Goal: Information Seeking & Learning: Learn about a topic

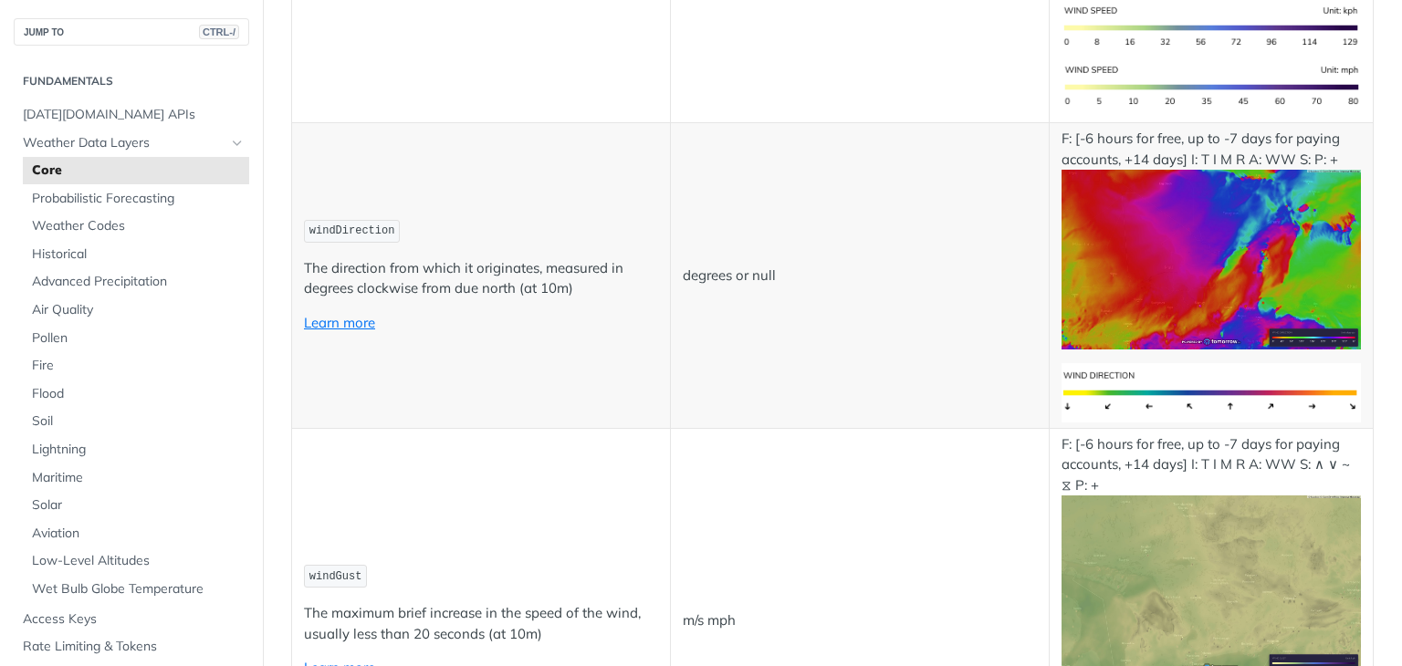
scroll to position [1825, 0]
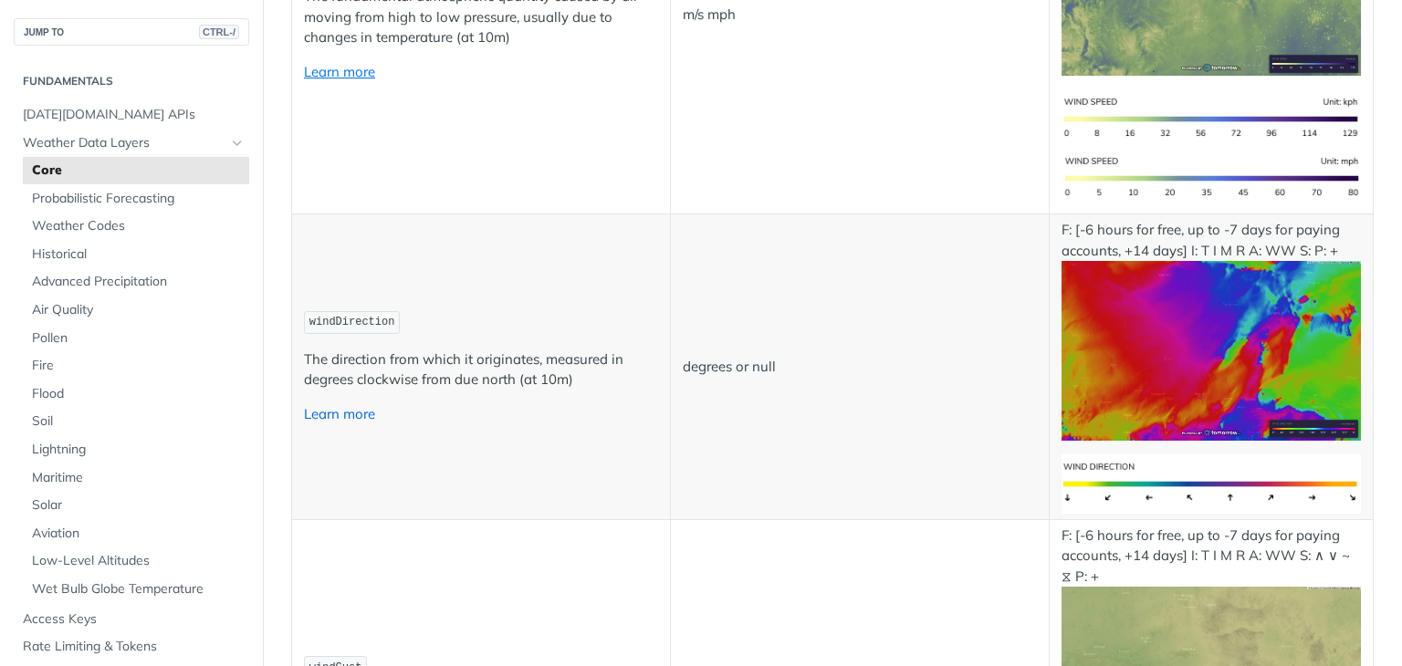
click at [348, 405] on link "Learn more" at bounding box center [339, 413] width 71 height 17
click at [349, 316] on span "windDirection" at bounding box center [352, 322] width 86 height 13
copy span "windDirection"
click at [633, 267] on td "windDirection The direction from which it originates, measured in degrees clock…" at bounding box center [481, 367] width 379 height 306
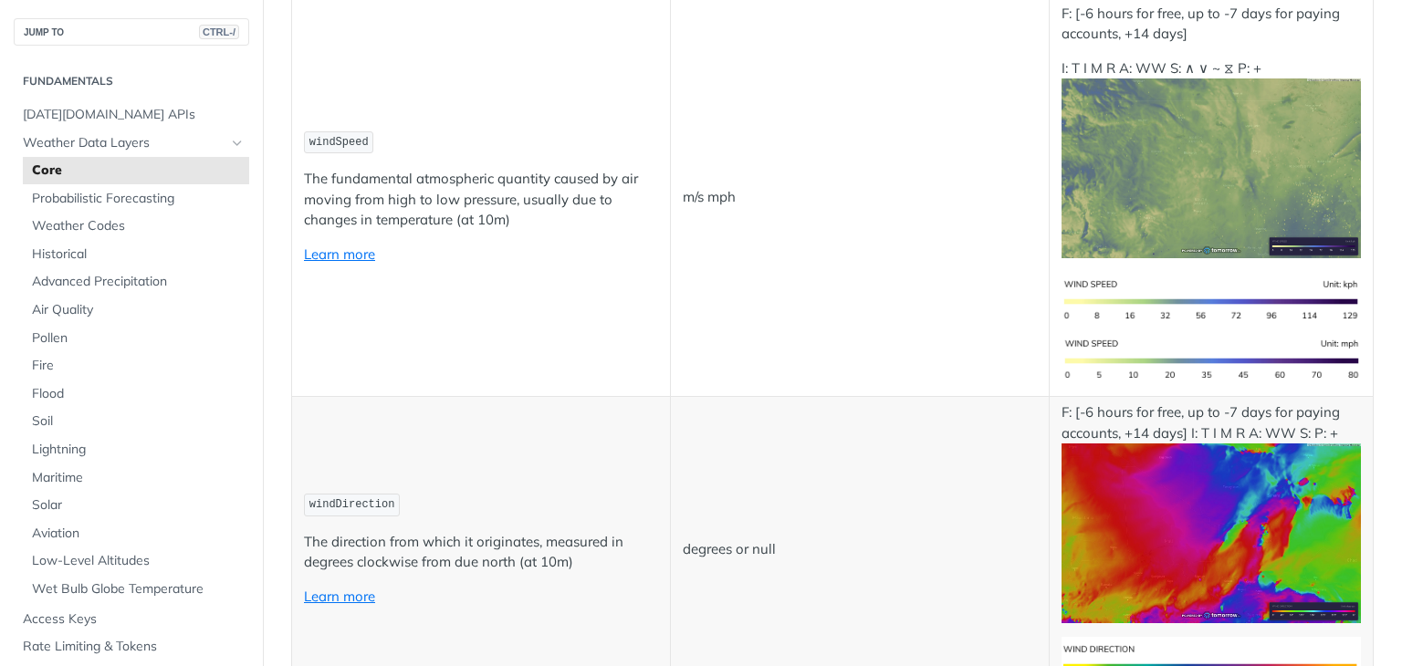
scroll to position [1551, 0]
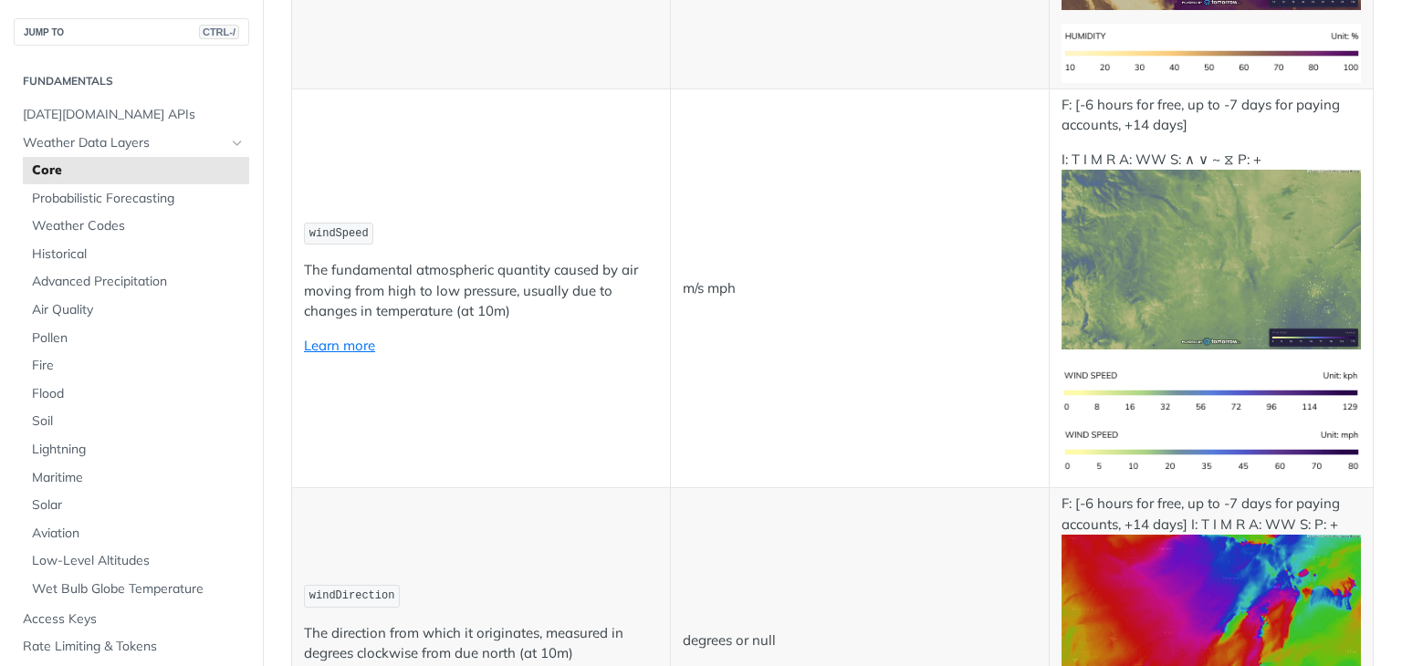
click at [336, 227] on span "windSpeed" at bounding box center [338, 233] width 59 height 13
copy span "windSpeed"
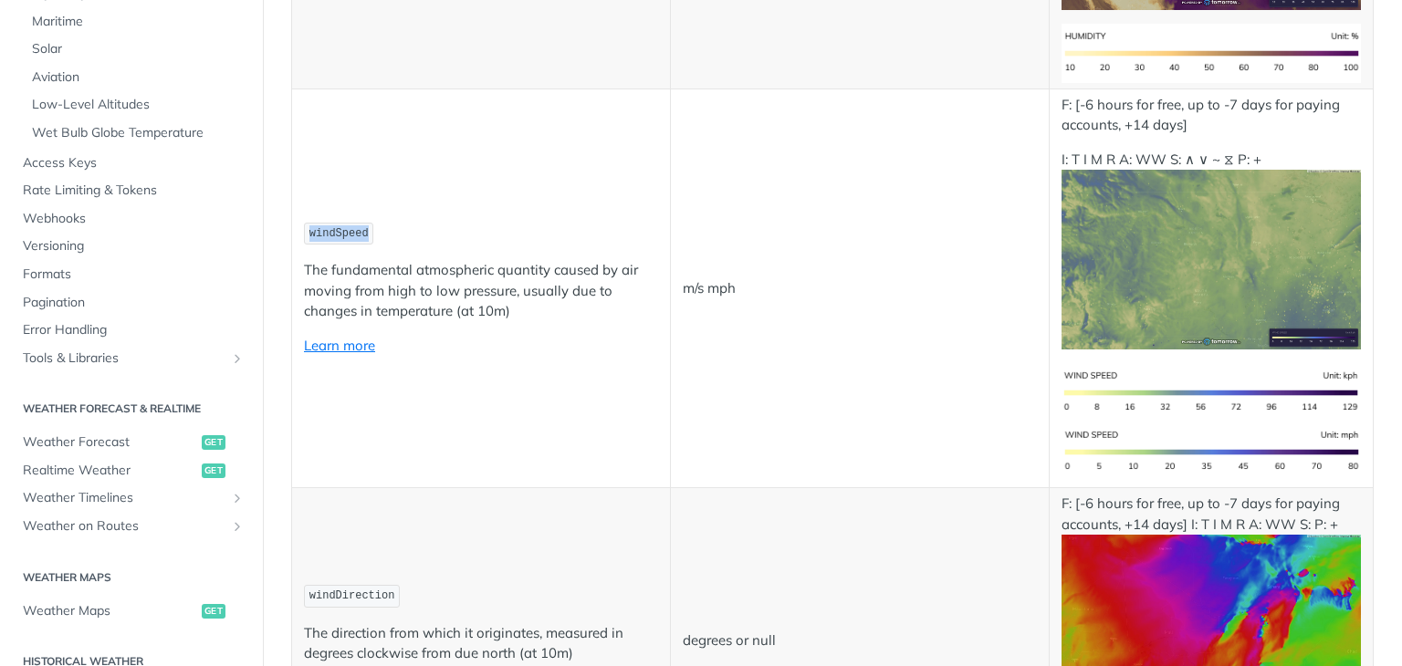
scroll to position [547, 0]
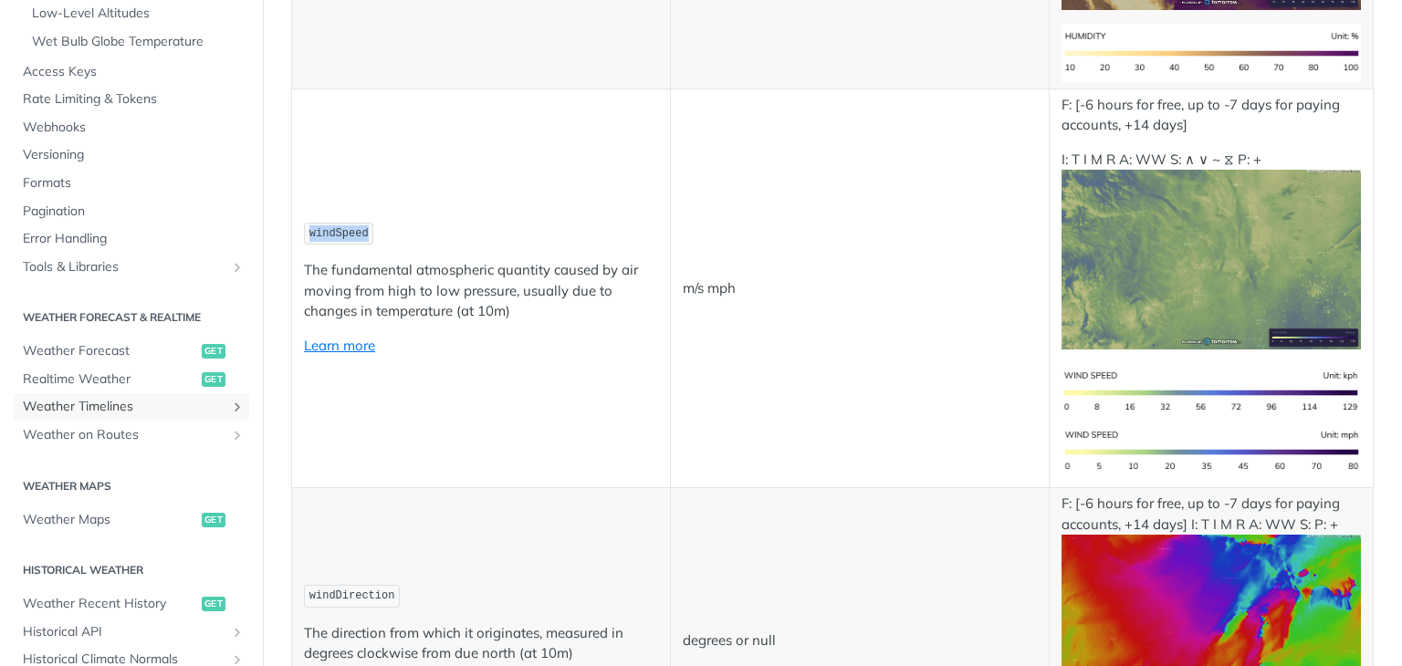
click at [203, 404] on span "Weather Timelines" at bounding box center [124, 407] width 203 height 18
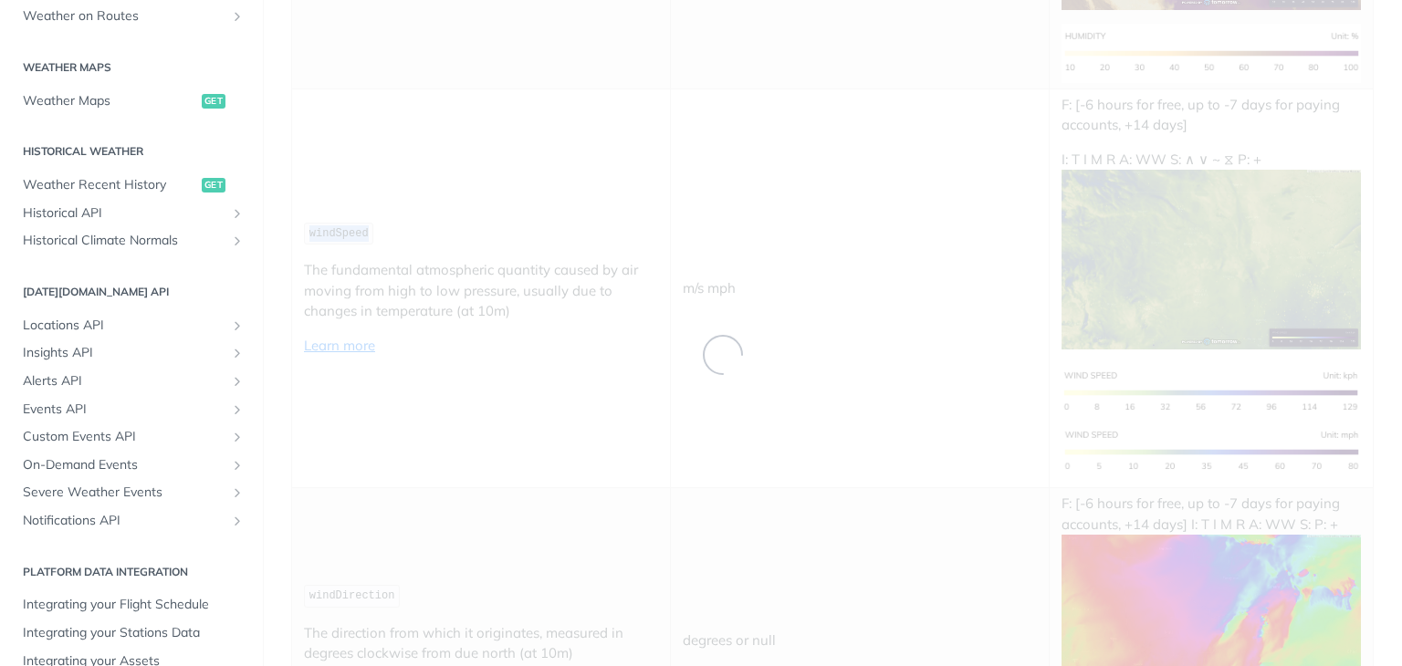
scroll to position [99, 0]
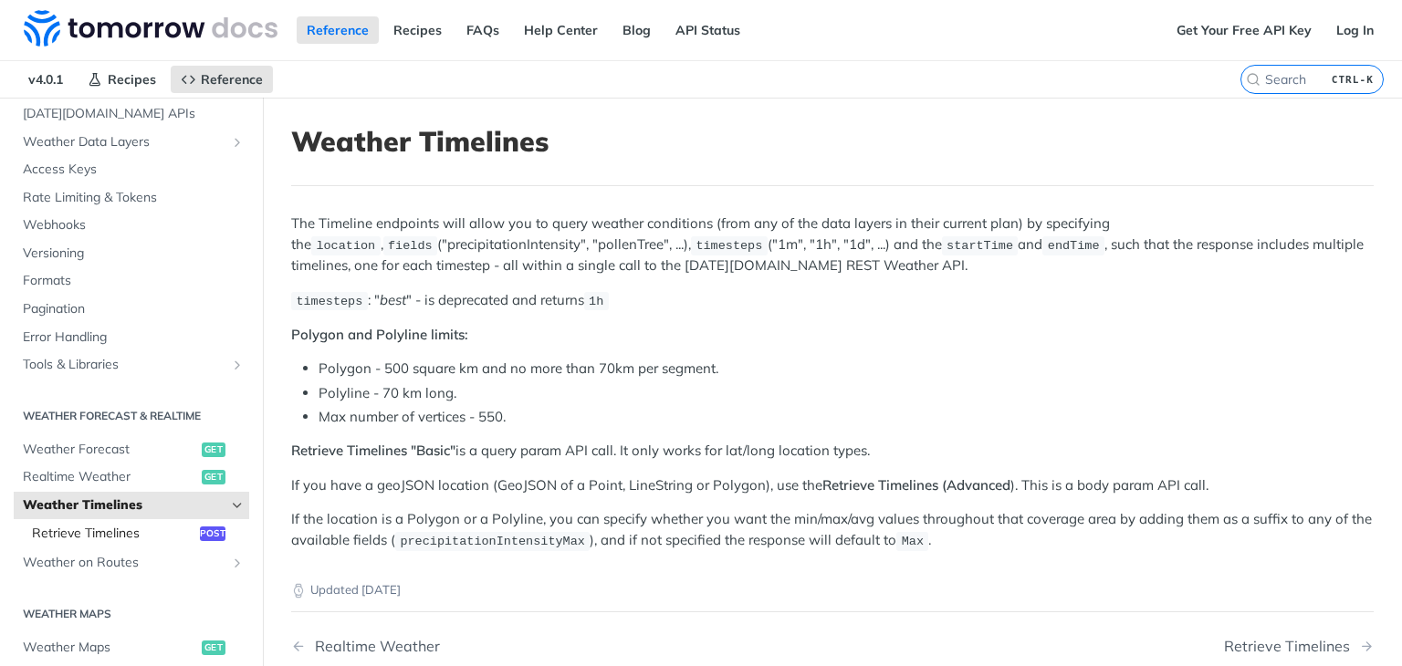
click at [163, 532] on span "Retrieve Timelines" at bounding box center [113, 534] width 163 height 18
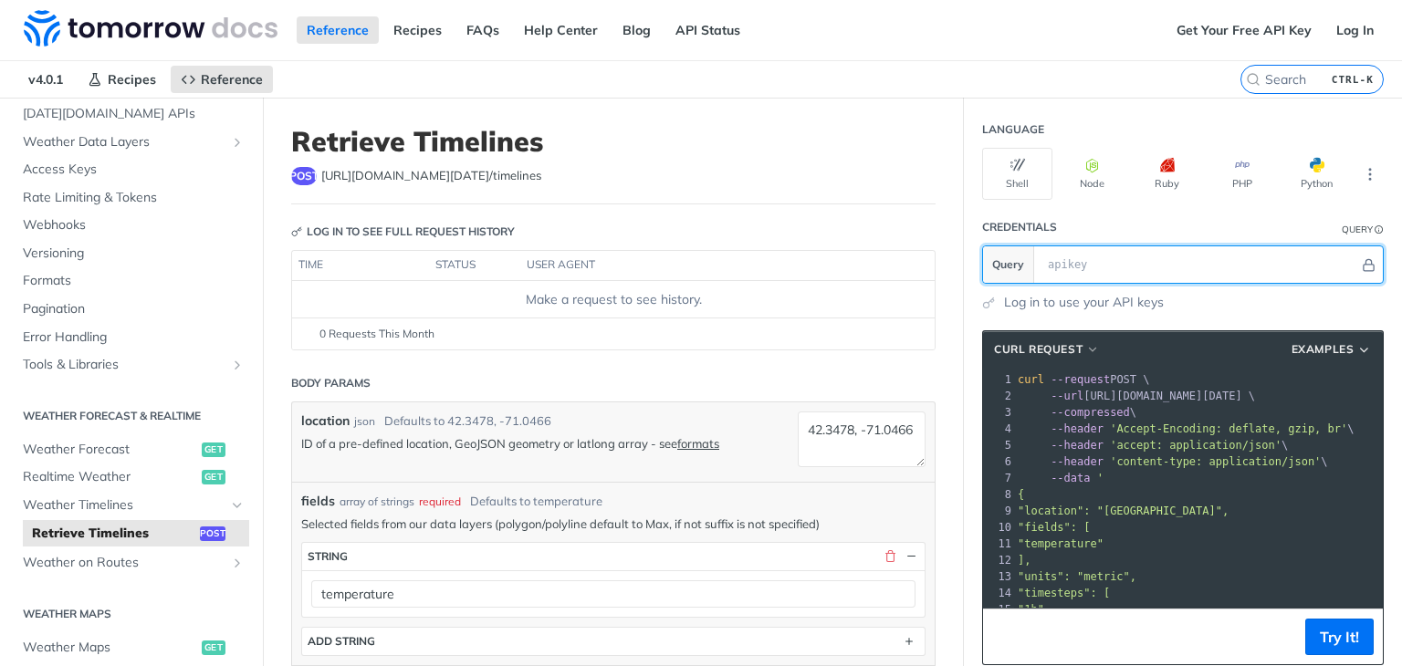
click at [1081, 267] on input "text" at bounding box center [1198, 264] width 320 height 36
paste input "WBnV5qU8rKp7hfUweyowTt4B4pBMozG7"
type input "WBnV5qU8rKp7hfUweyowTt4B4pBMozG7"
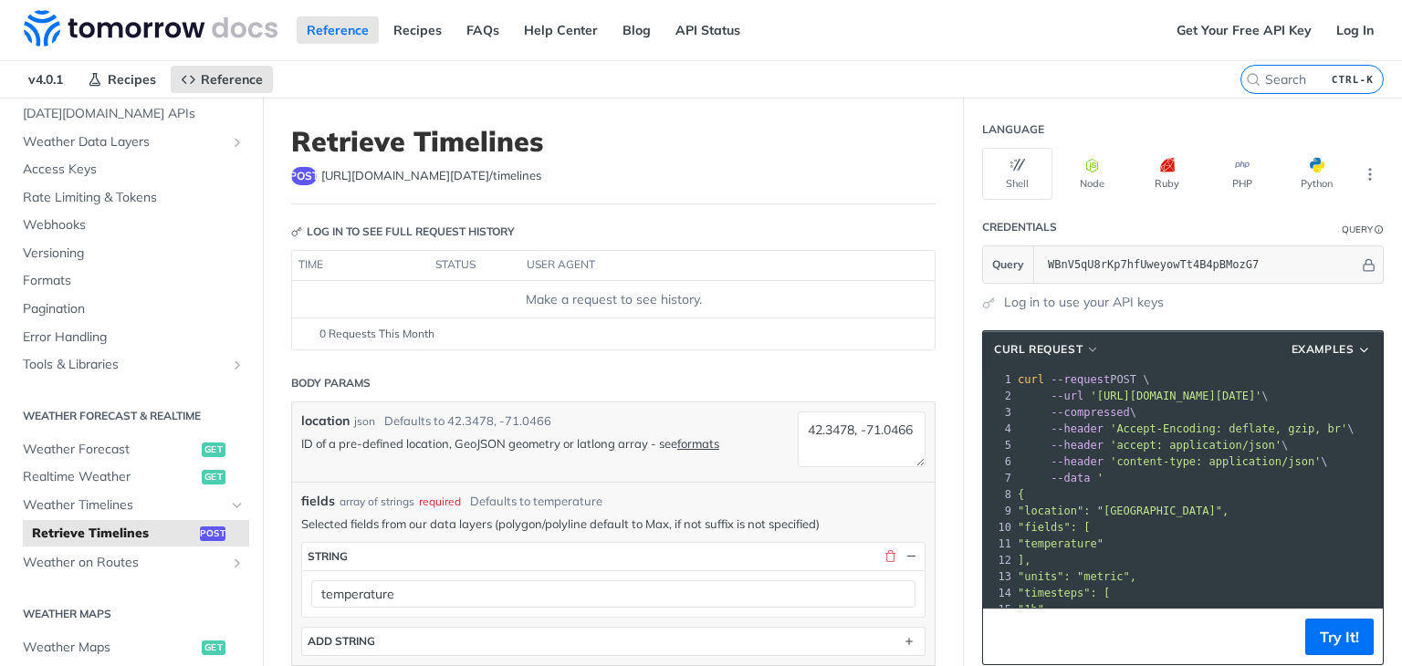
click at [1369, 169] on icon "More ellipsis" at bounding box center [1370, 174] width 2 height 11
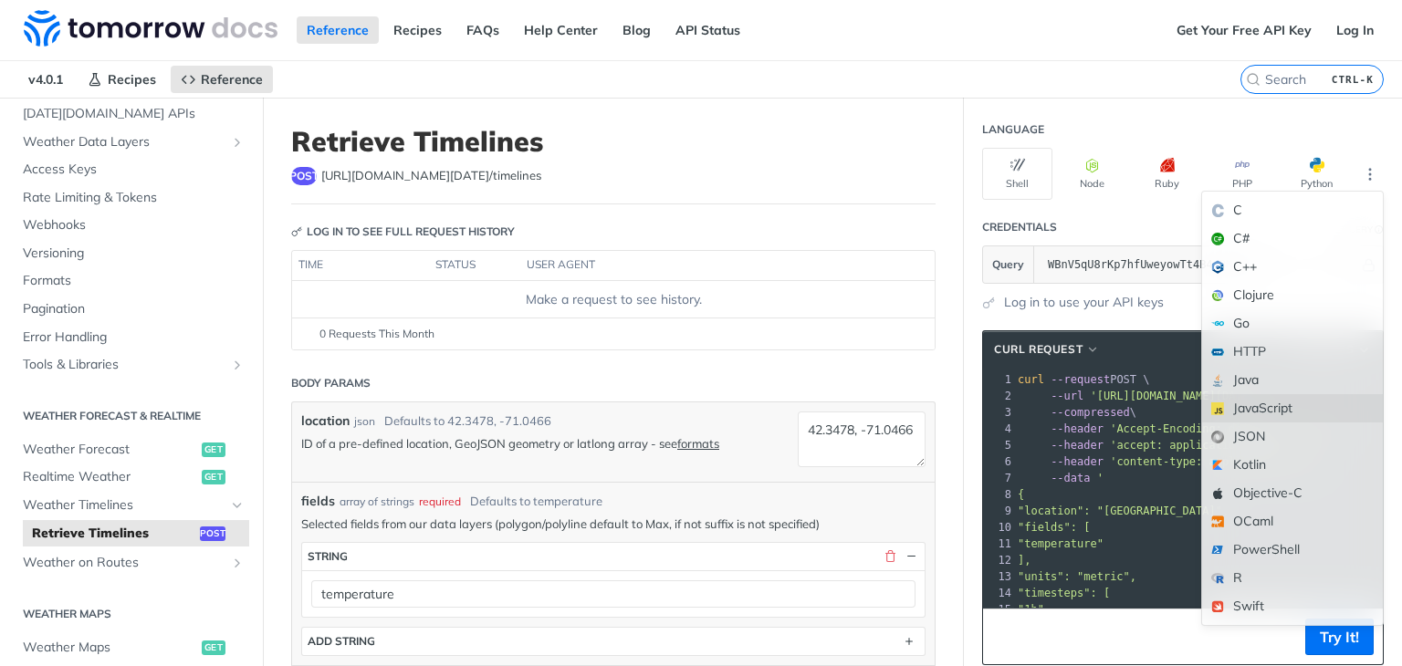
click at [1281, 415] on div "JavaScript" at bounding box center [1292, 408] width 181 height 28
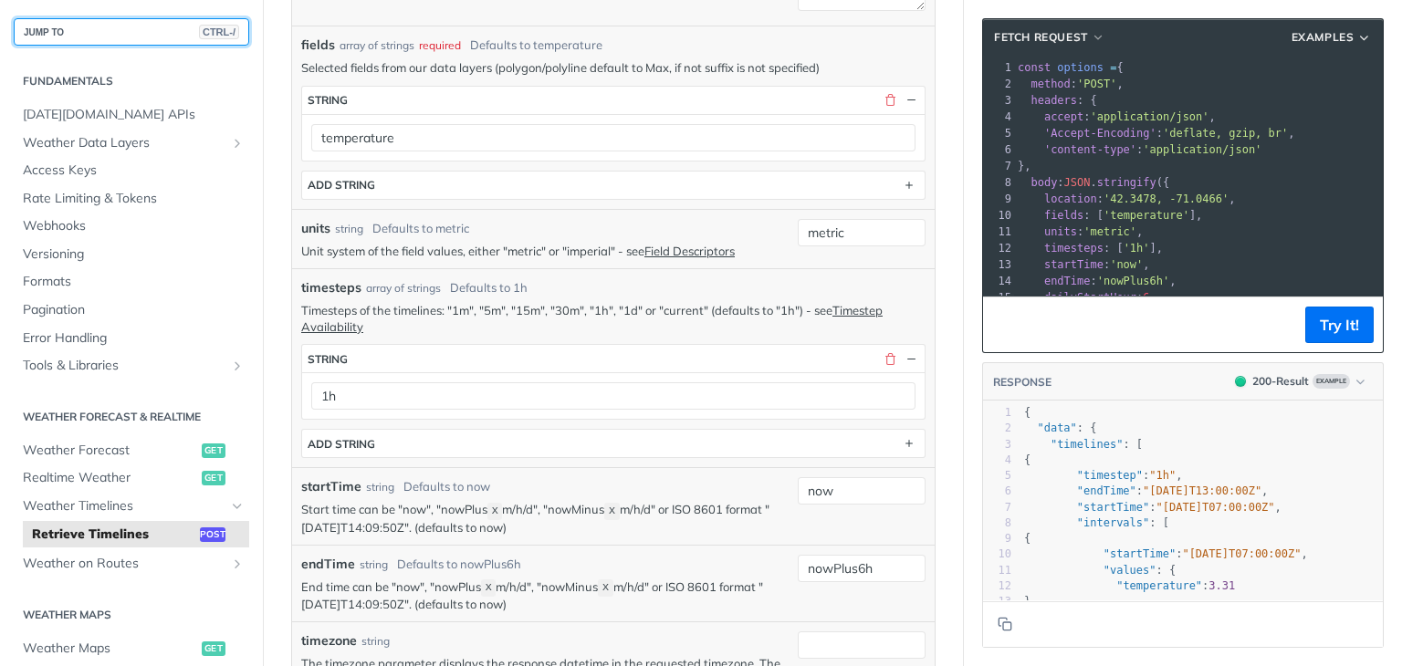
click at [95, 24] on button "JUMP TO CTRL-/" at bounding box center [131, 31] width 235 height 27
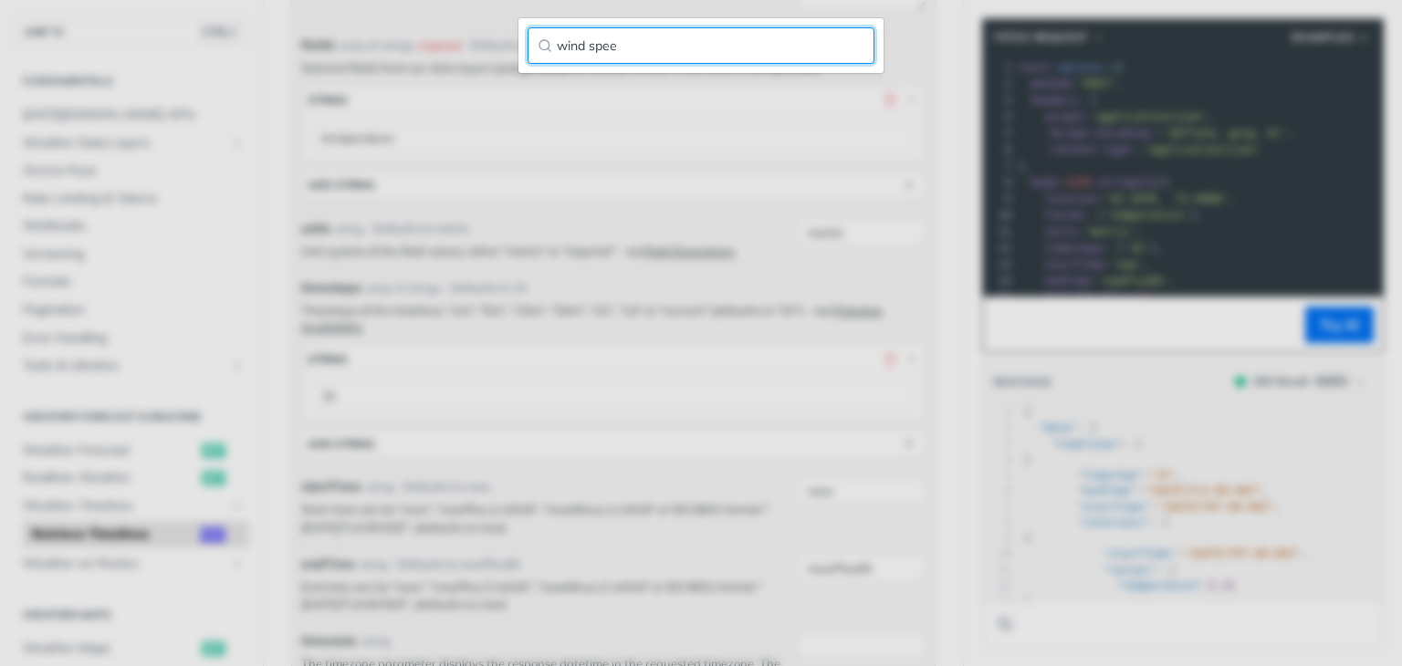
type input "wind speed"
drag, startPoint x: 557, startPoint y: 48, endPoint x: 458, endPoint y: 46, distance: 98.6
click at [458, 46] on div "wind speed" at bounding box center [701, 333] width 1402 height 666
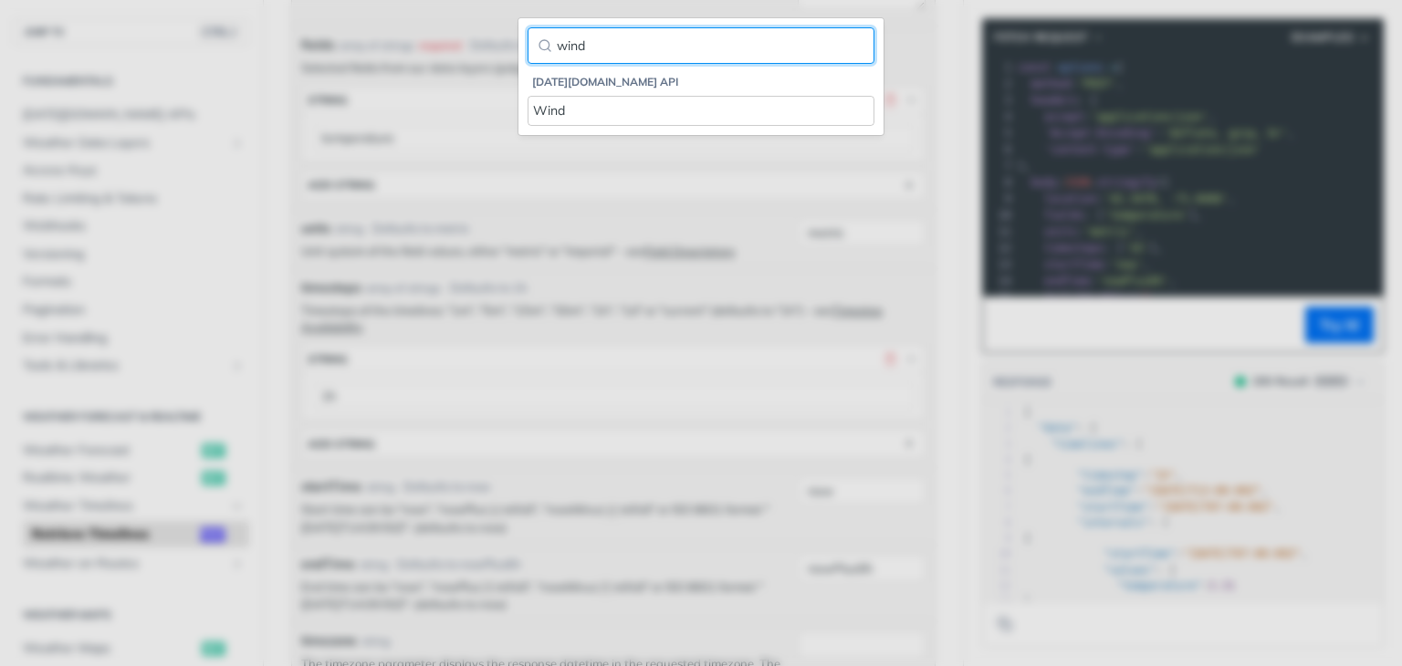
type input "wind"
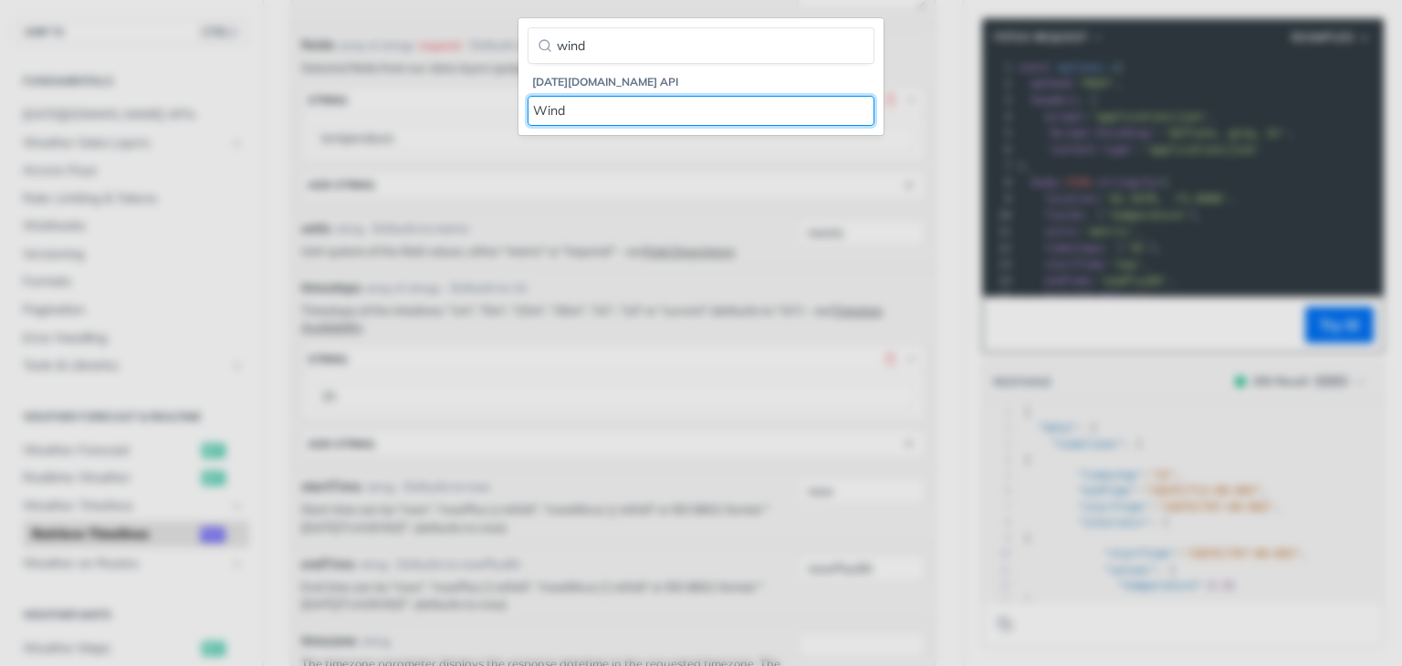
click at [583, 113] on div "Wind" at bounding box center [701, 110] width 336 height 19
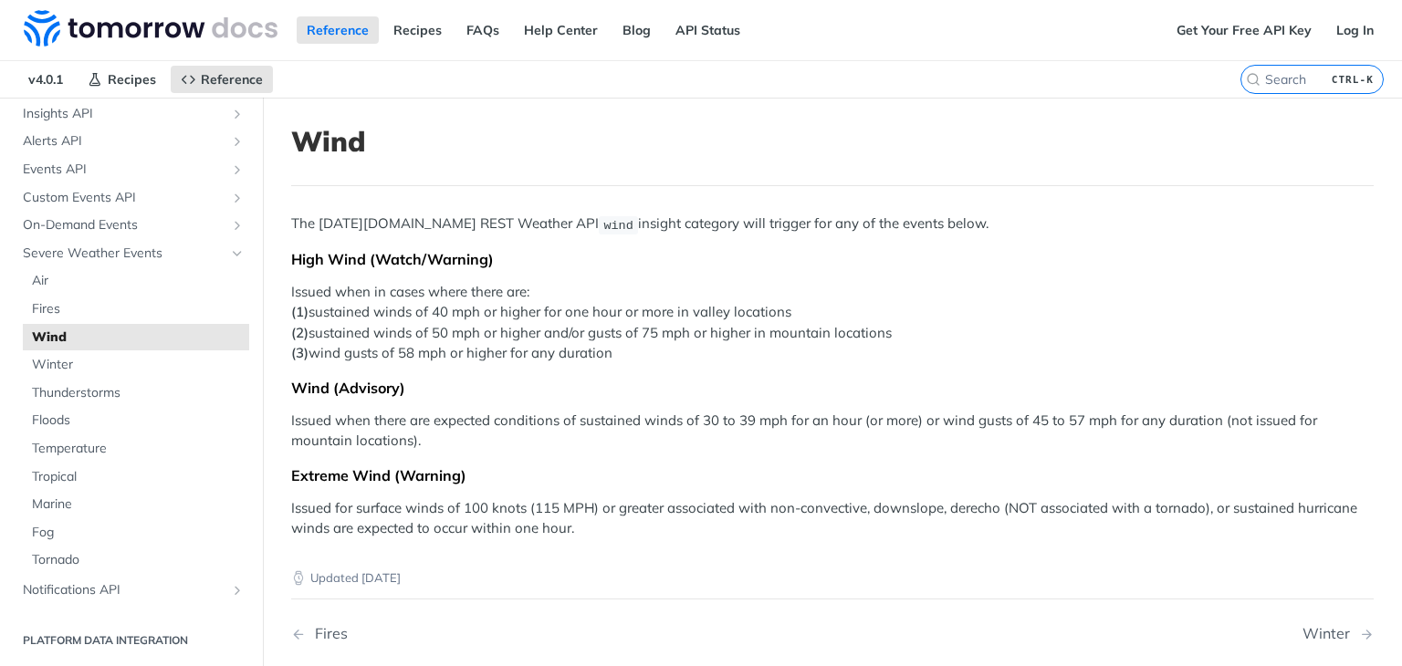
scroll to position [490, 0]
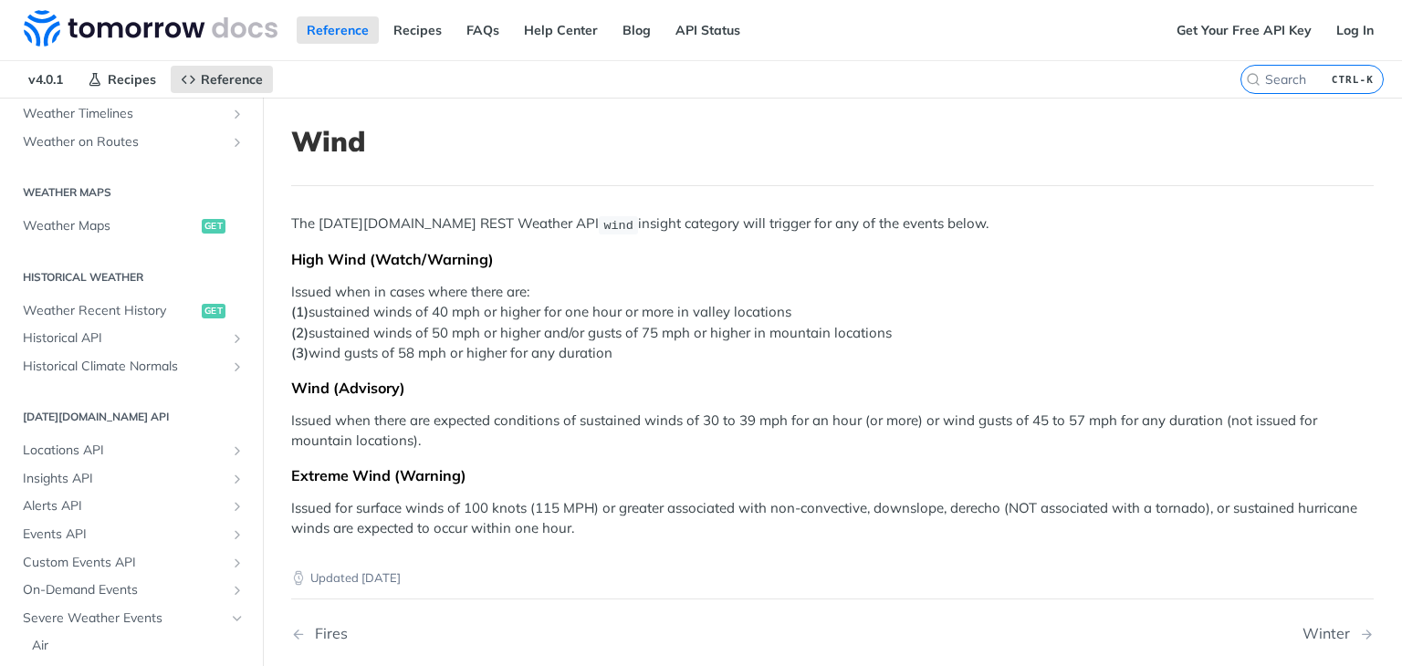
click at [730, 352] on p "Issued when in cases where there are: (1) sustained winds of 40 mph or higher f…" at bounding box center [832, 323] width 1082 height 82
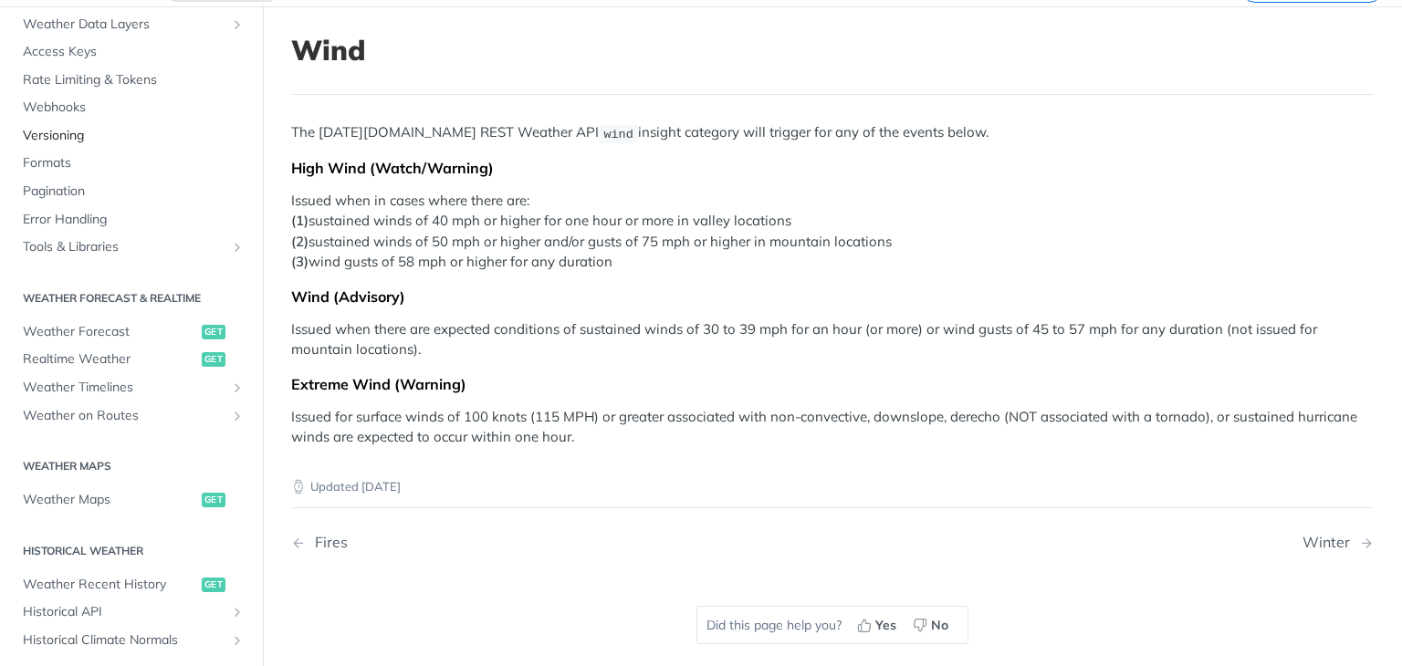
scroll to position [0, 0]
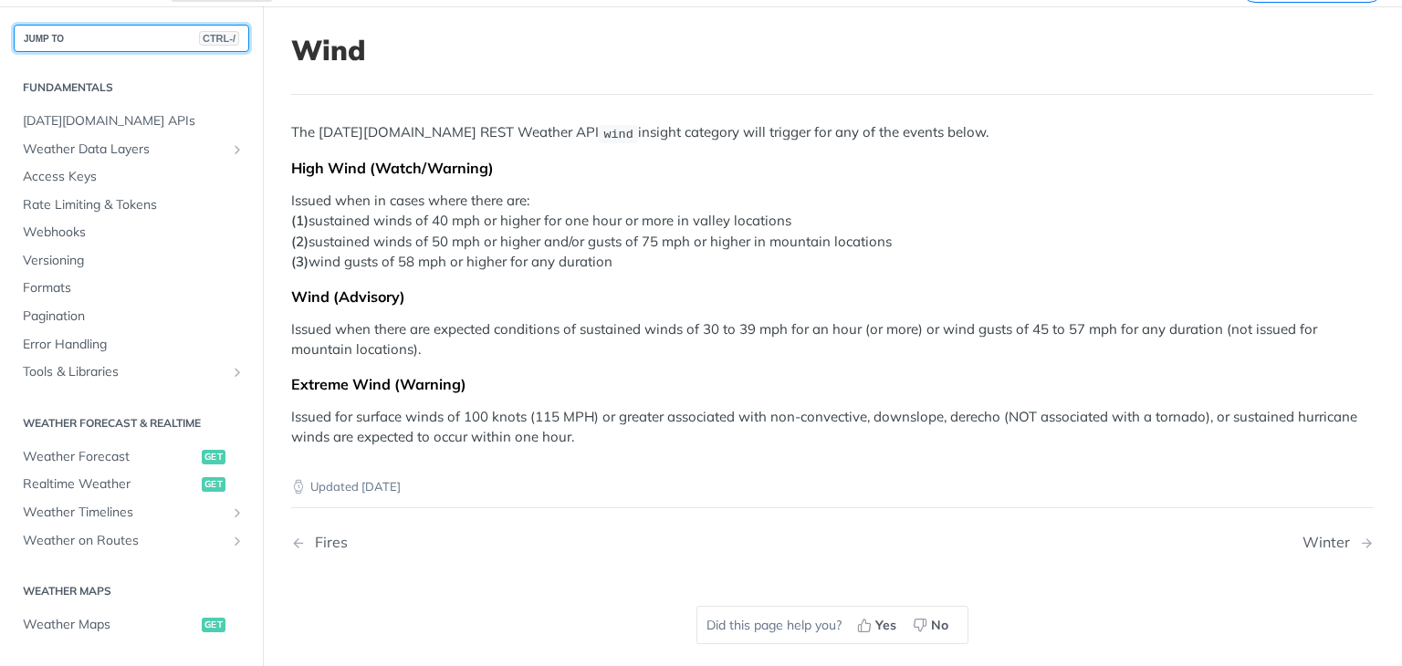
click at [87, 37] on button "JUMP TO CTRL-/" at bounding box center [131, 38] width 235 height 27
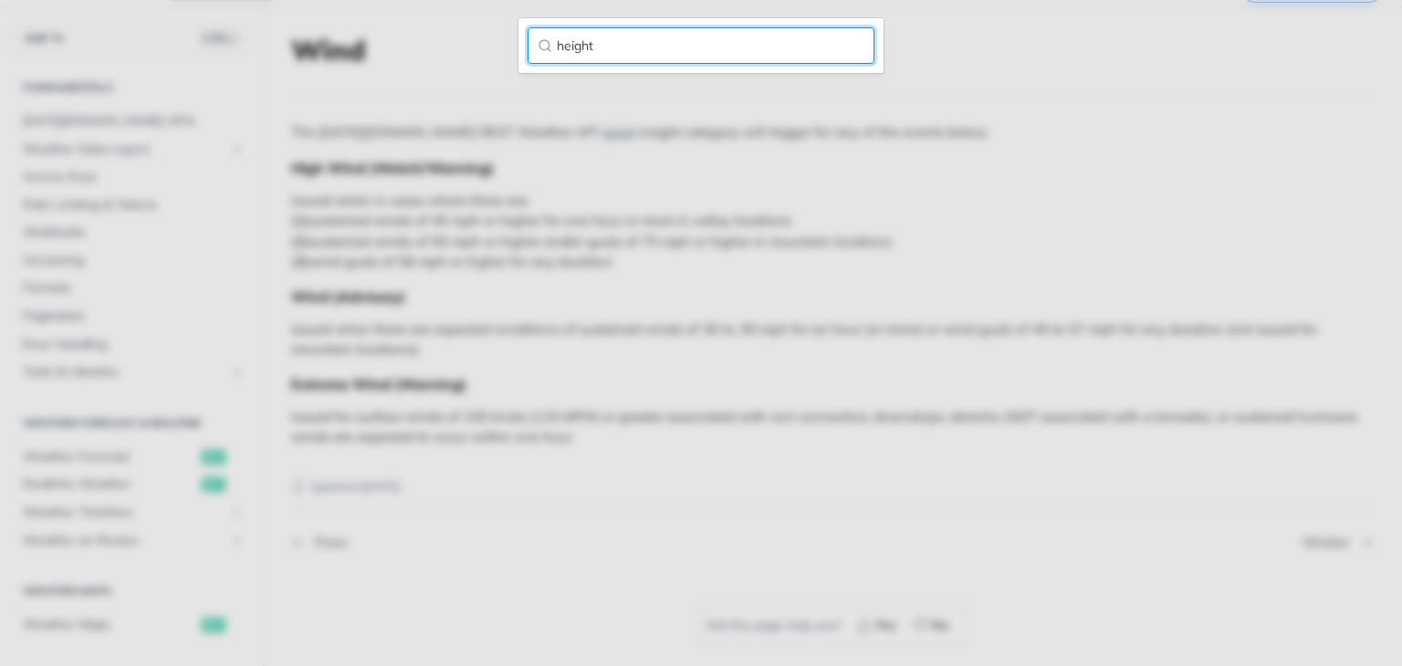
type input "height"
click at [849, 47] on input "height" at bounding box center [700, 45] width 347 height 36
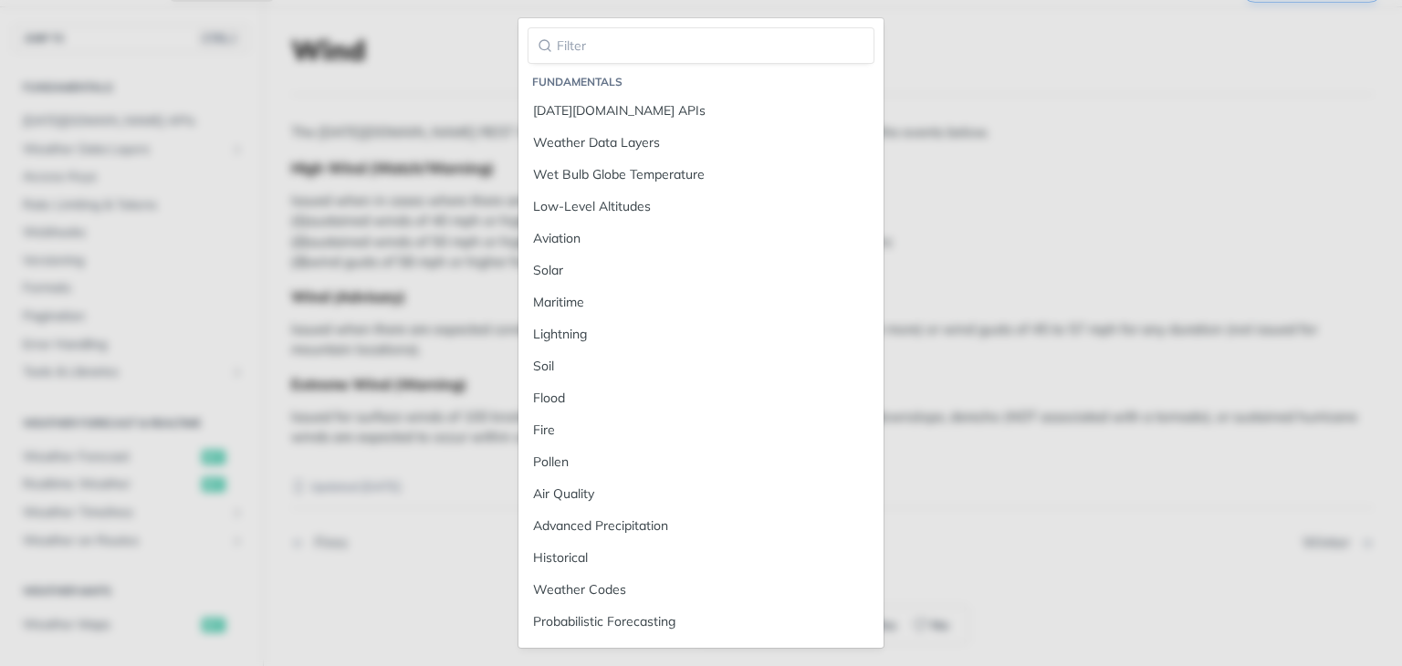
click at [955, 174] on main "JUMP TO CTRL-/ Fundamentals Tomorrow.io APIs Weather Data Layers Core Probabili…" at bounding box center [701, 357] width 1402 height 702
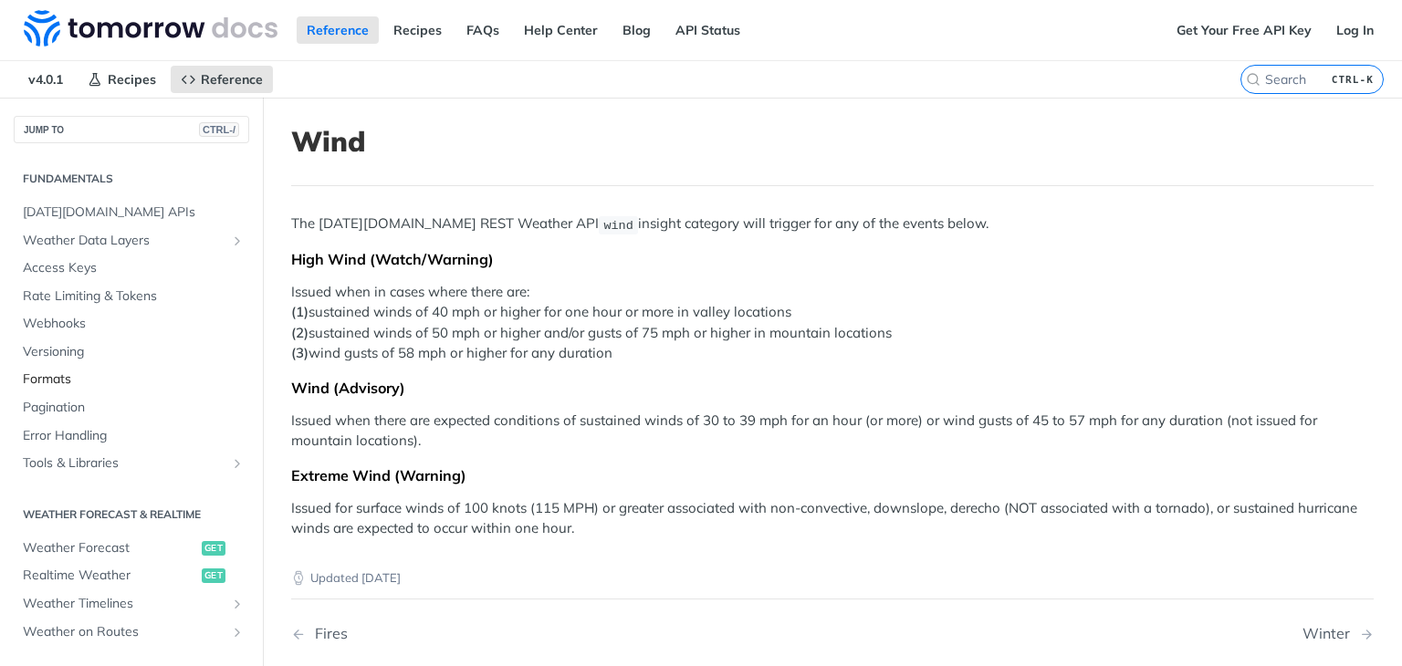
click at [108, 368] on link "Formats" at bounding box center [131, 379] width 235 height 27
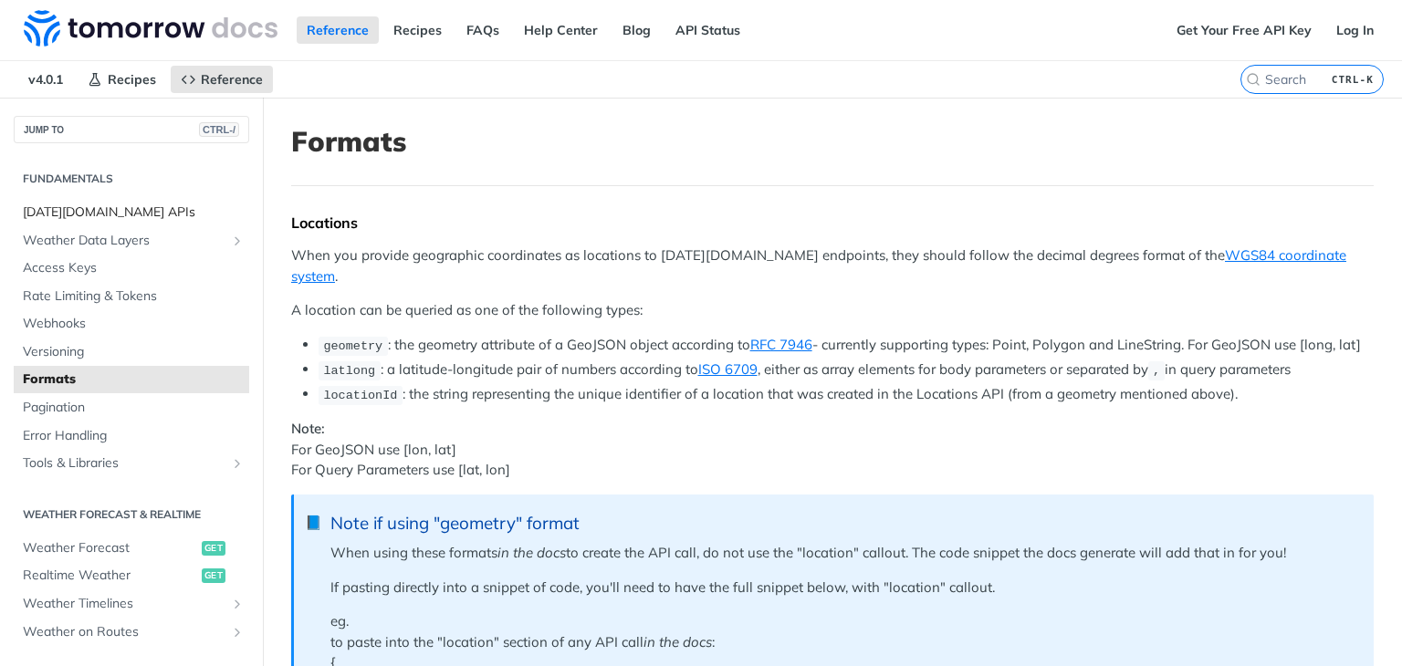
click at [122, 214] on span "[DATE][DOMAIN_NAME] APIs" at bounding box center [134, 212] width 222 height 18
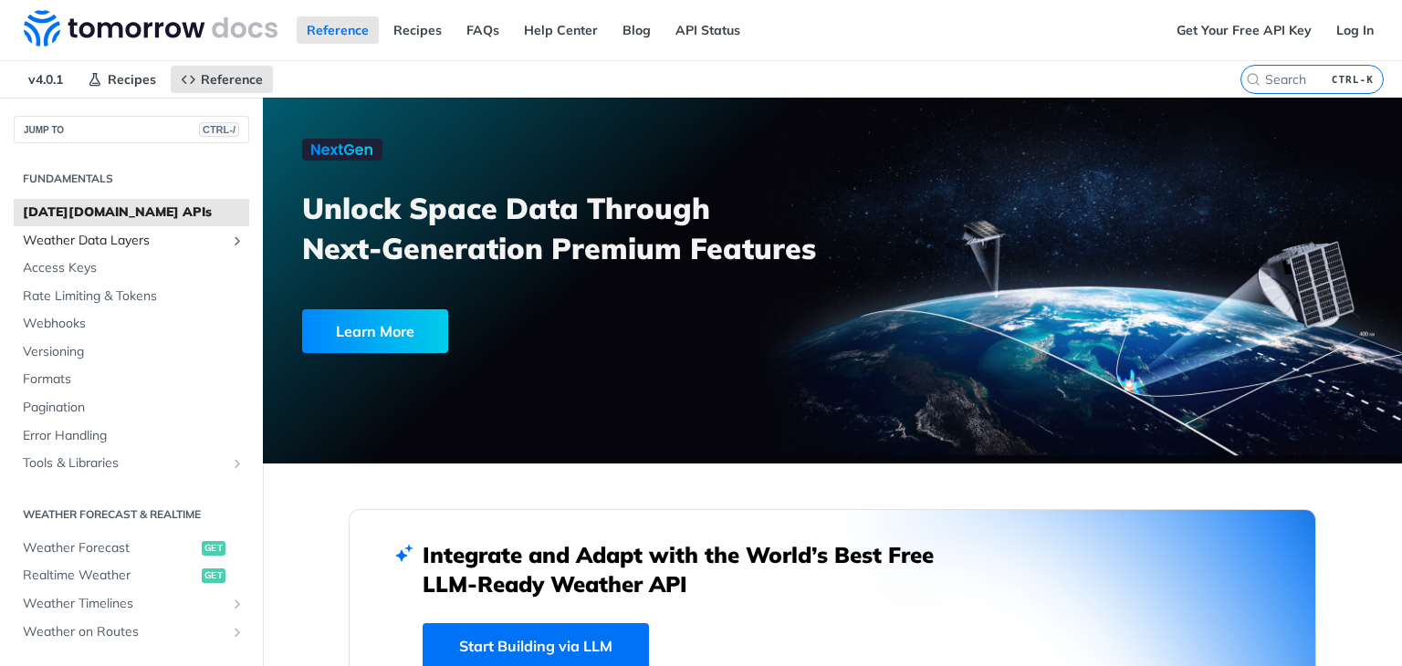
click at [131, 245] on span "Weather Data Layers" at bounding box center [124, 241] width 203 height 18
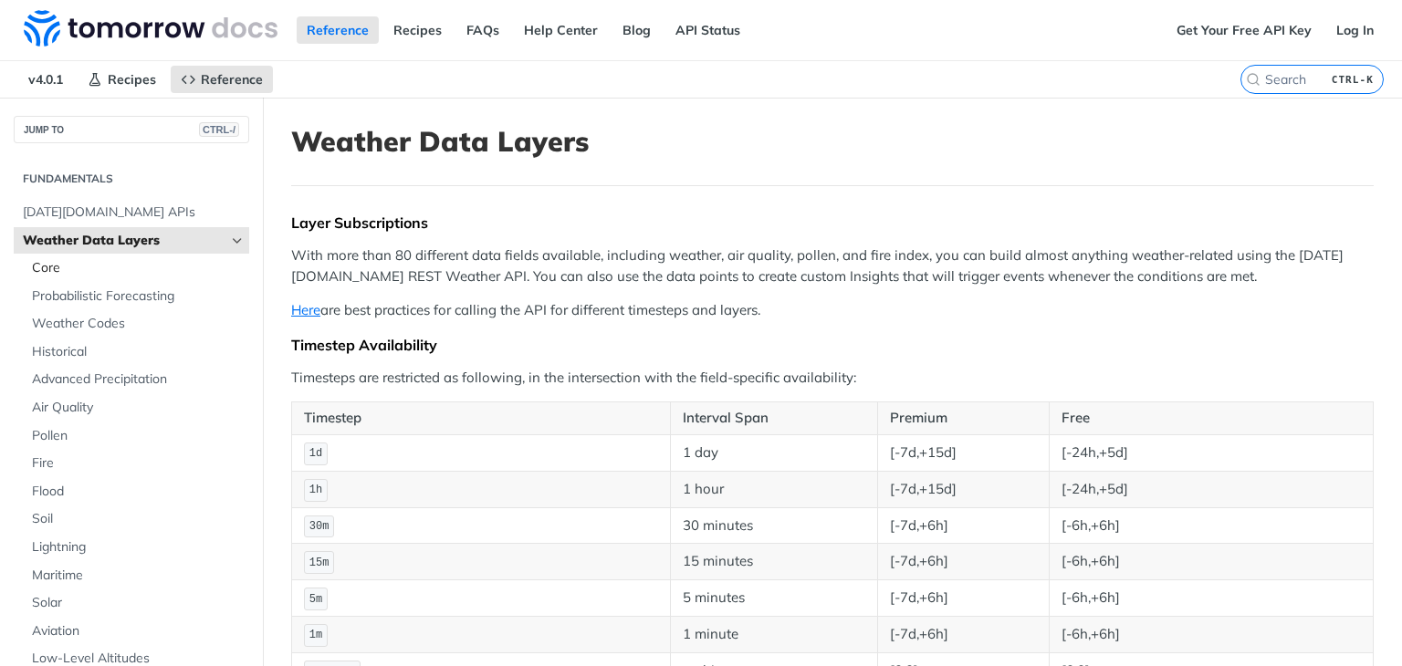
click at [151, 270] on span "Core" at bounding box center [138, 268] width 213 height 18
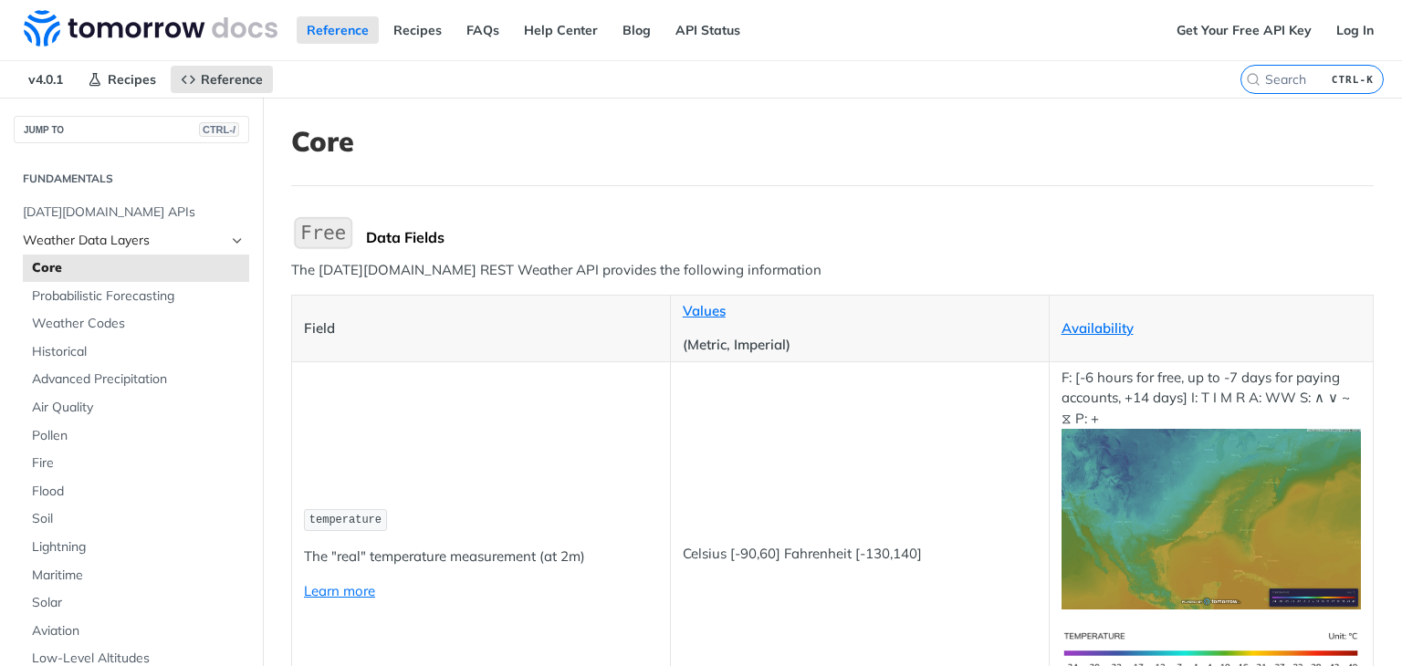
click at [151, 232] on span "Weather Data Layers" at bounding box center [124, 241] width 203 height 18
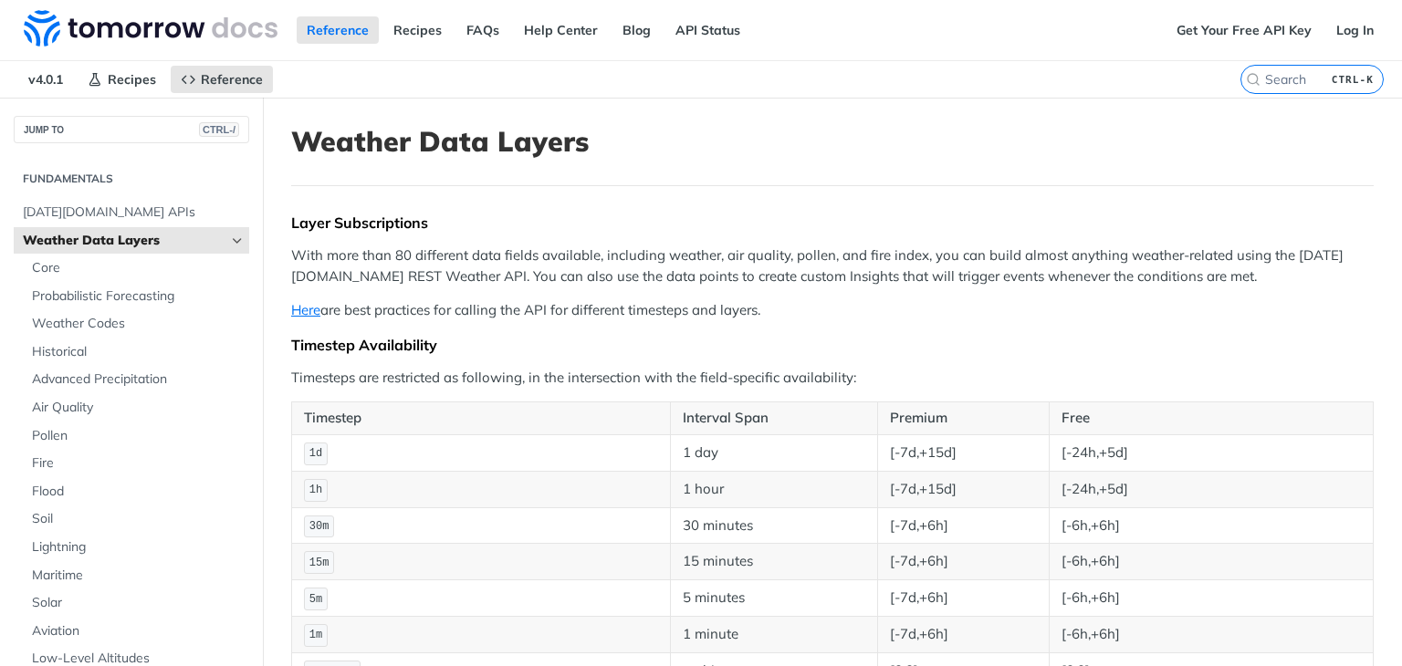
scroll to position [182, 0]
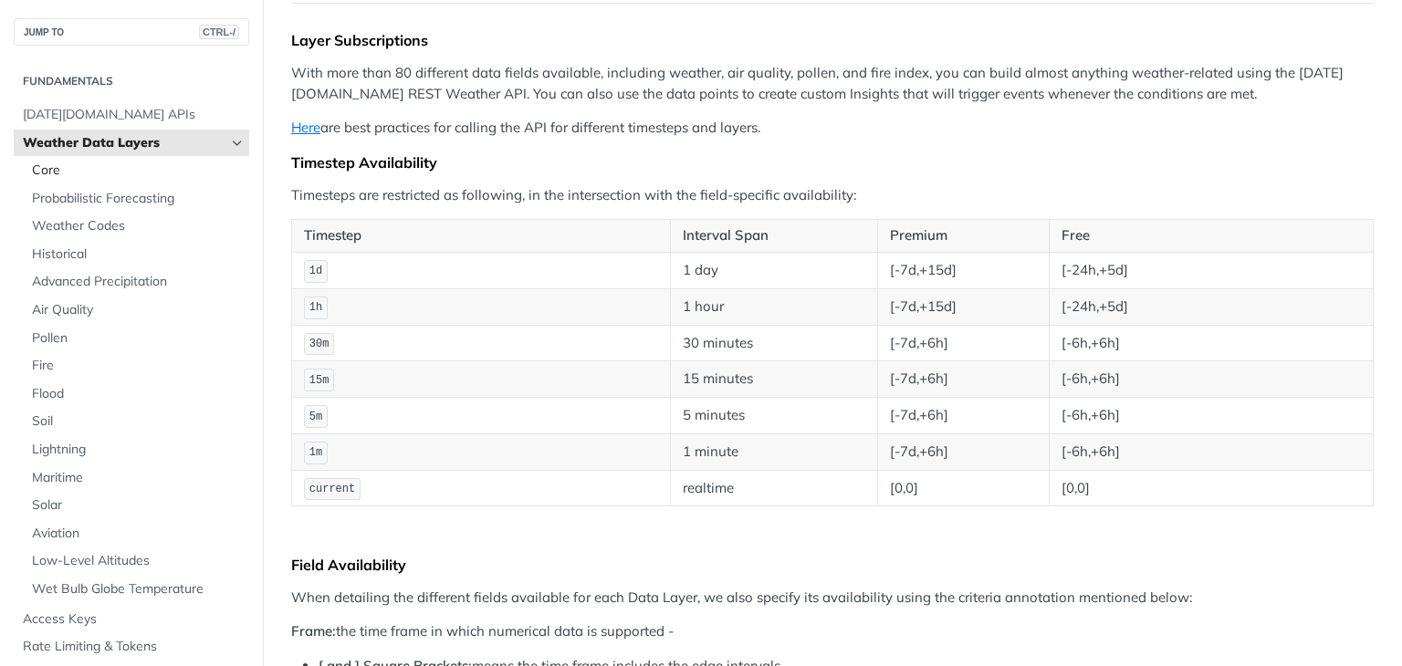
click at [112, 169] on span "Core" at bounding box center [138, 171] width 213 height 18
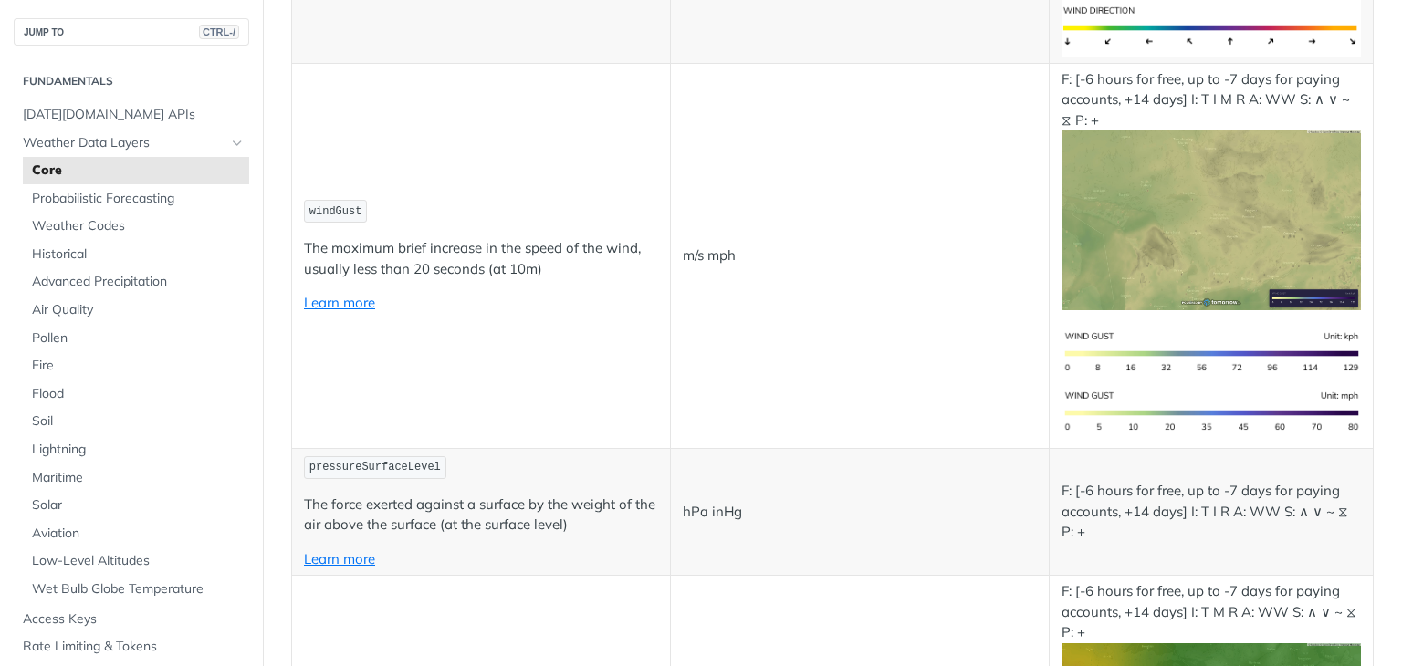
scroll to position [2190, 0]
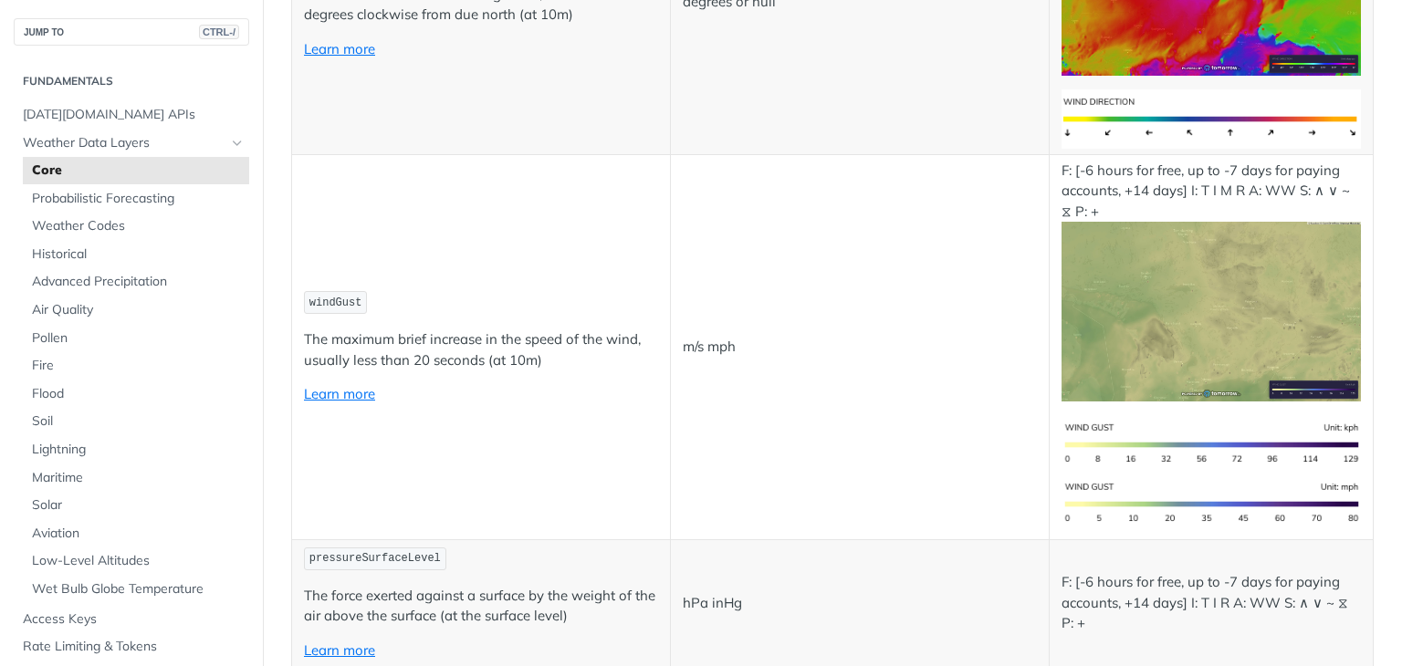
click at [735, 236] on td "m/s mph" at bounding box center [859, 346] width 379 height 385
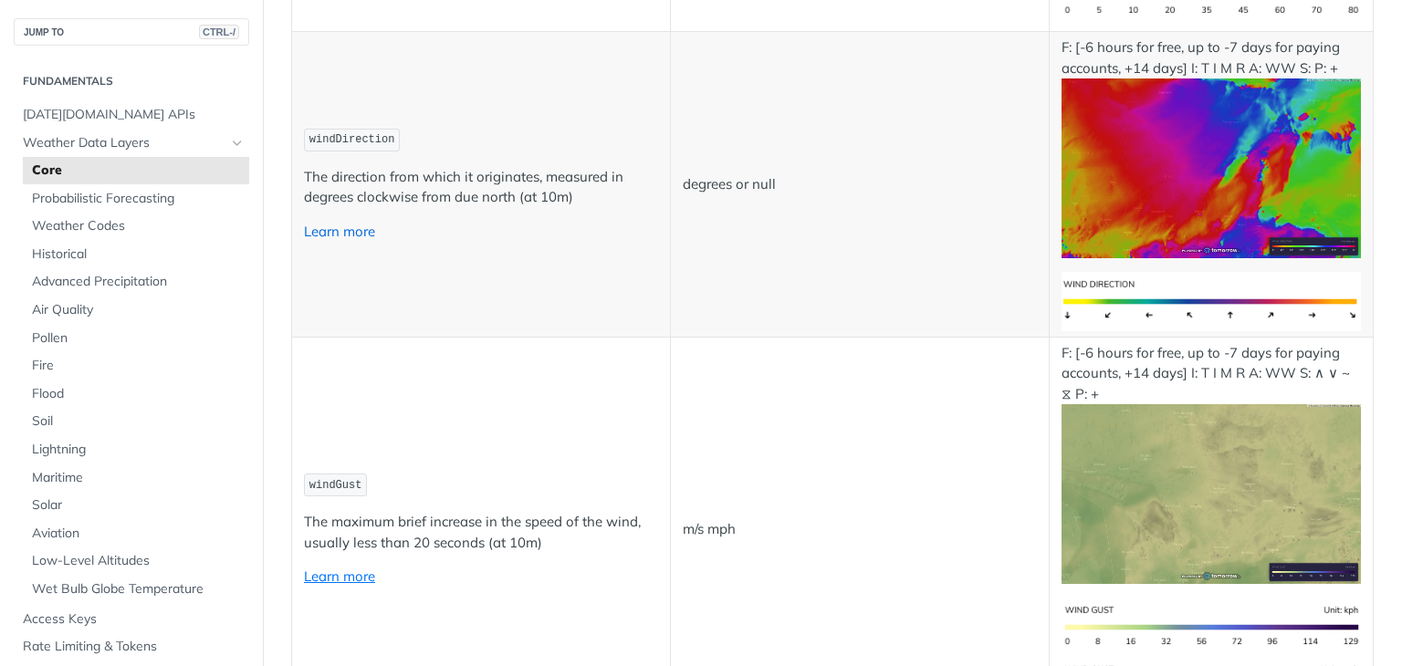
click at [351, 223] on link "Learn more" at bounding box center [339, 231] width 71 height 17
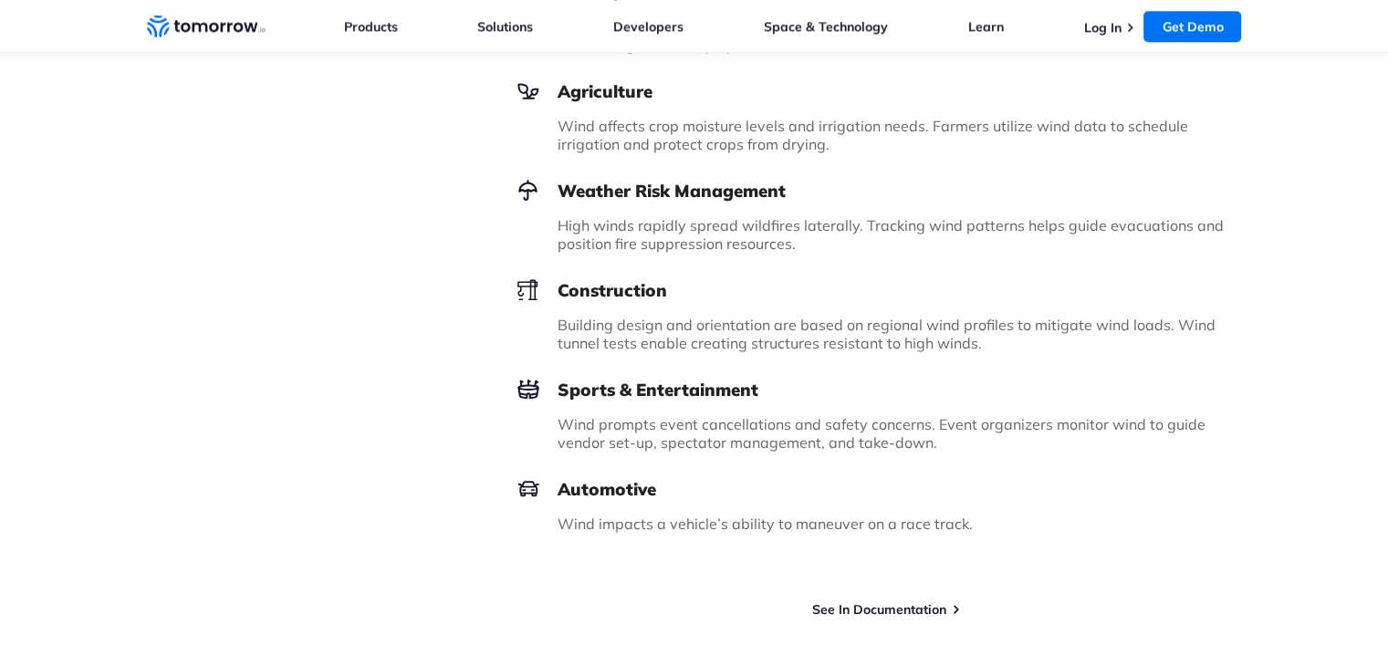
scroll to position [2464, 0]
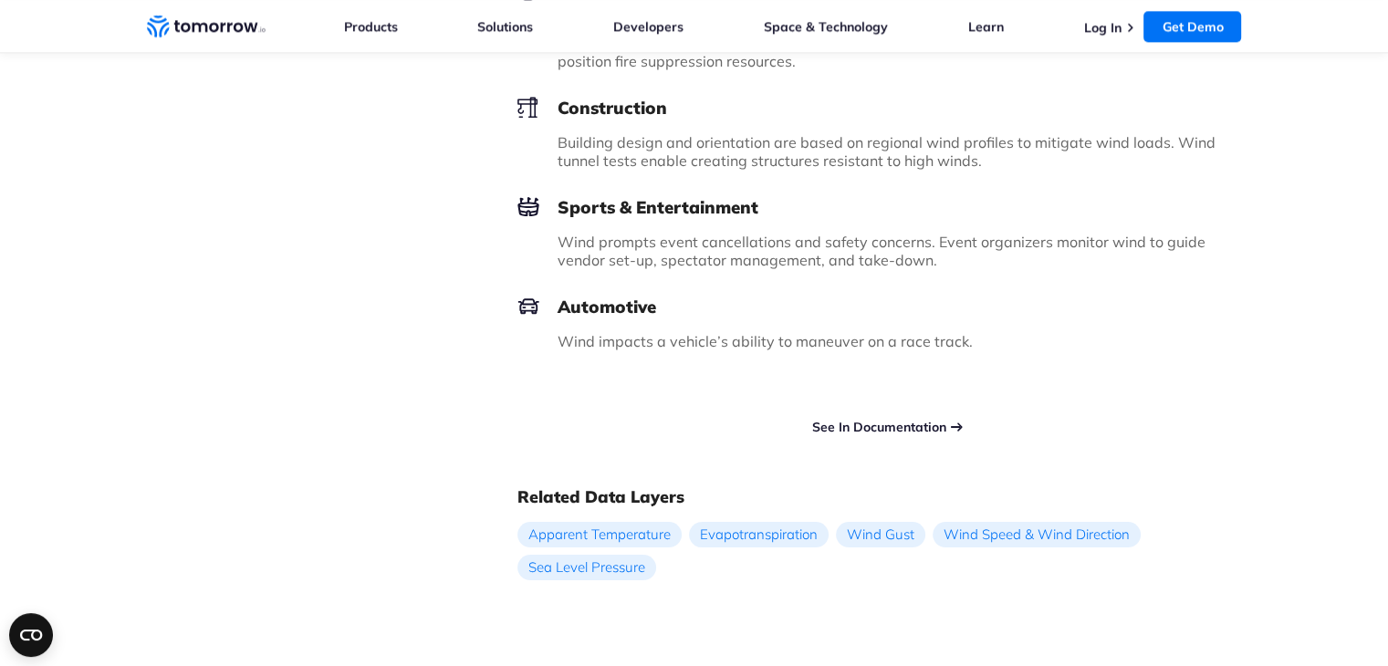
click at [867, 424] on link "See In Documentation" at bounding box center [879, 427] width 134 height 16
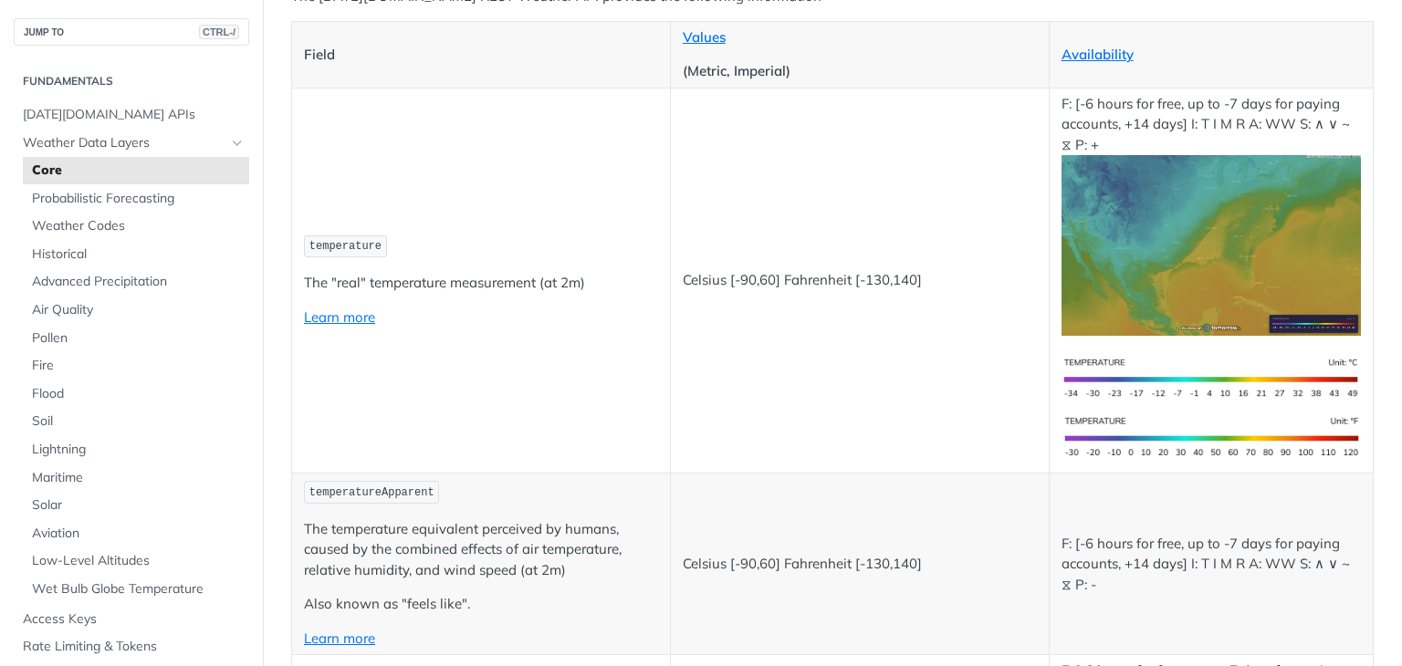
scroll to position [456, 0]
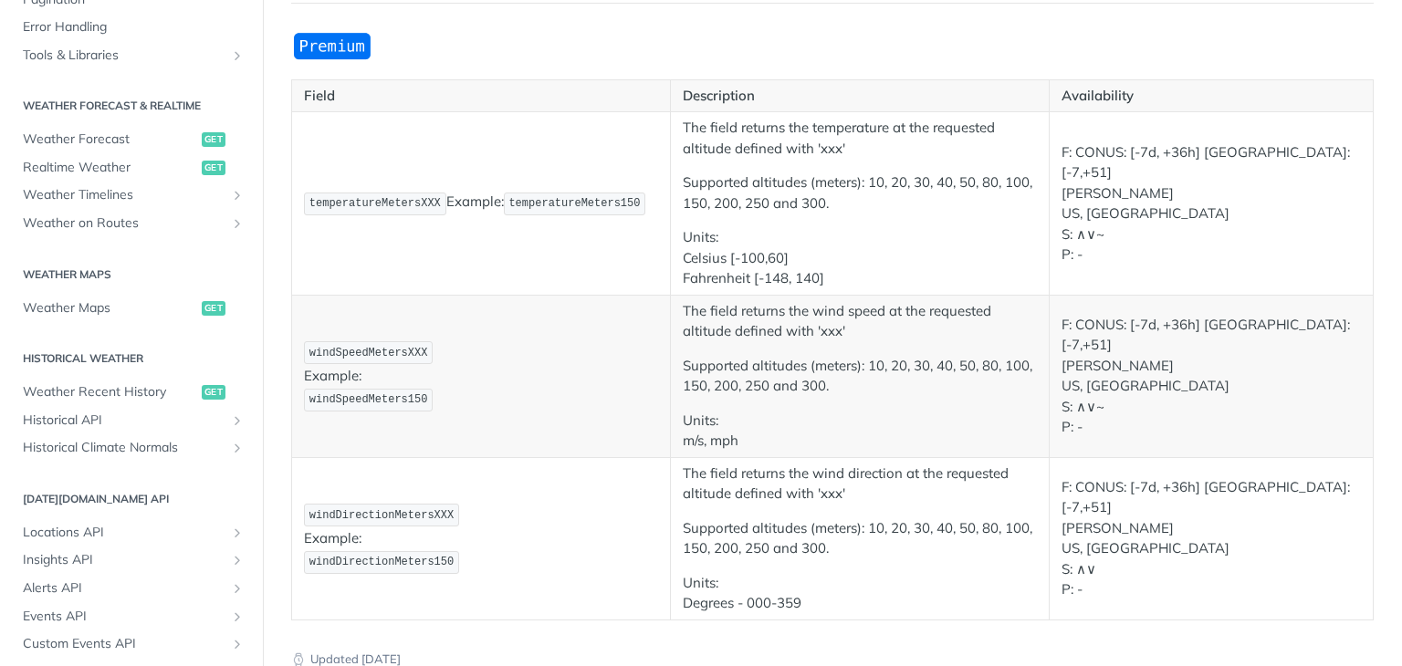
scroll to position [91, 0]
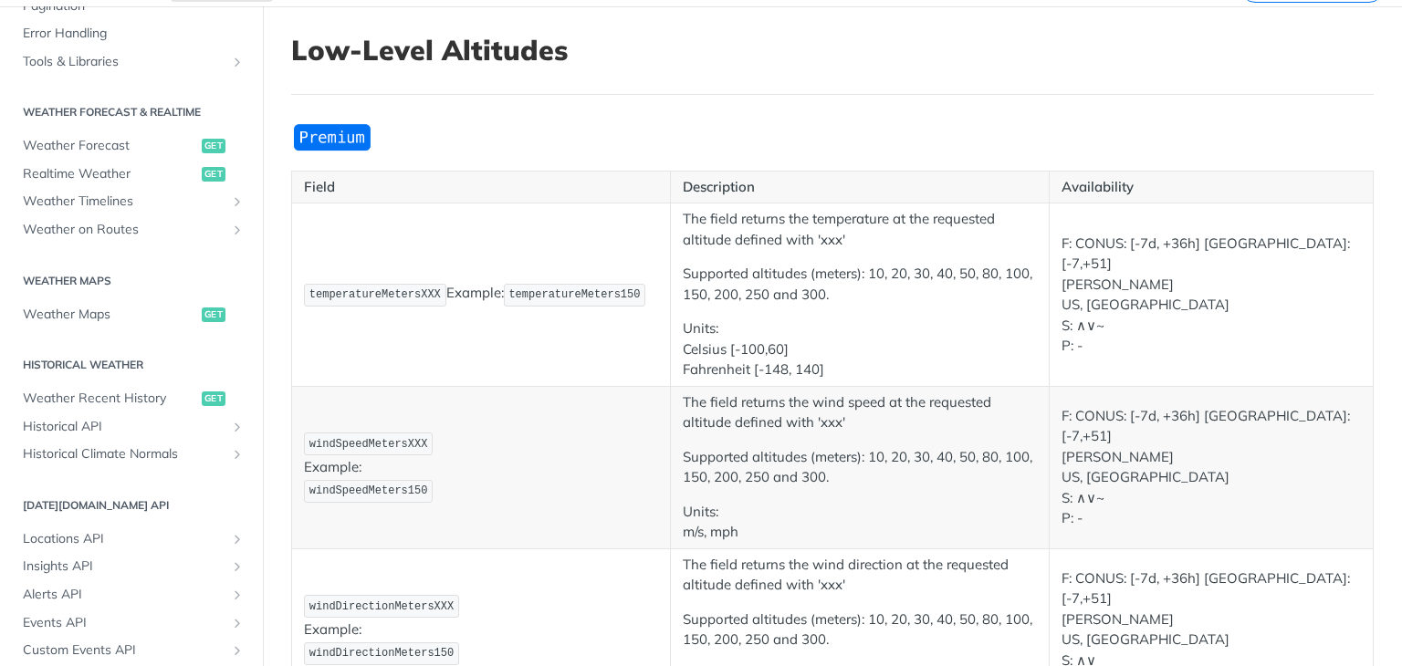
click at [317, 452] on code "windSpeedMetersXXX" at bounding box center [368, 444] width 129 height 23
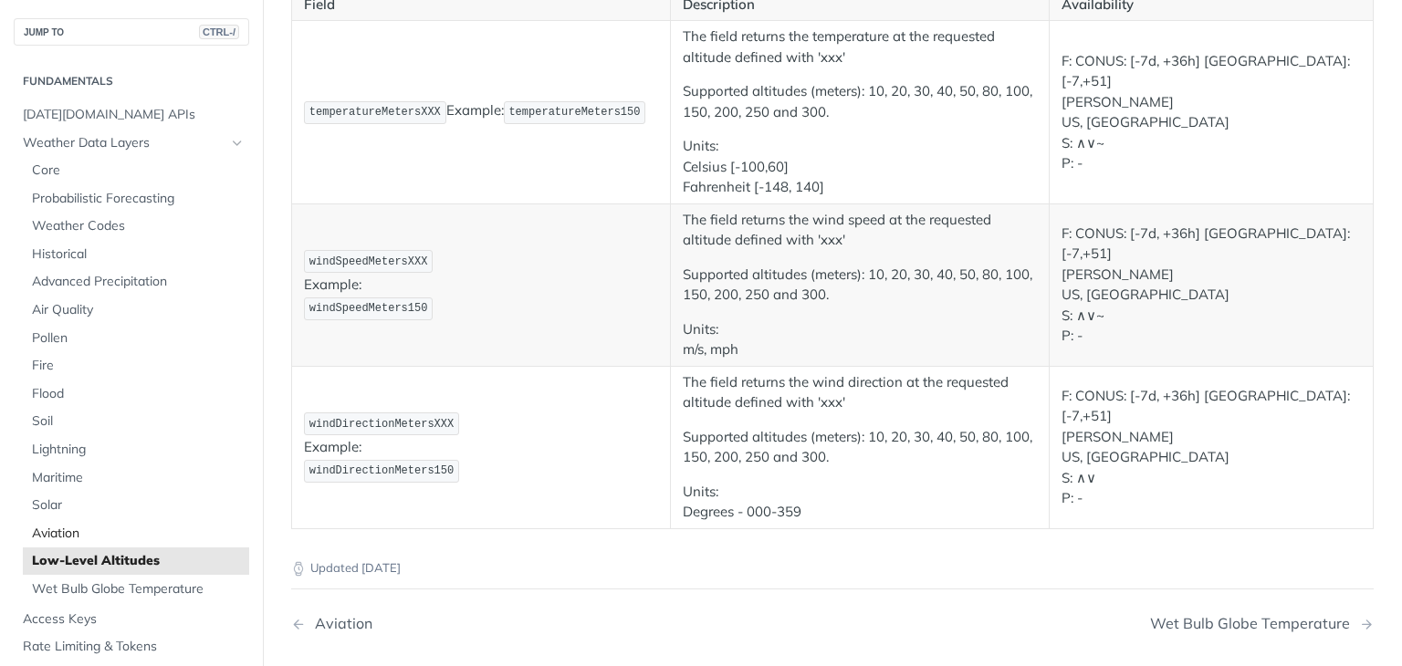
scroll to position [91, 0]
